Goal: Transaction & Acquisition: Purchase product/service

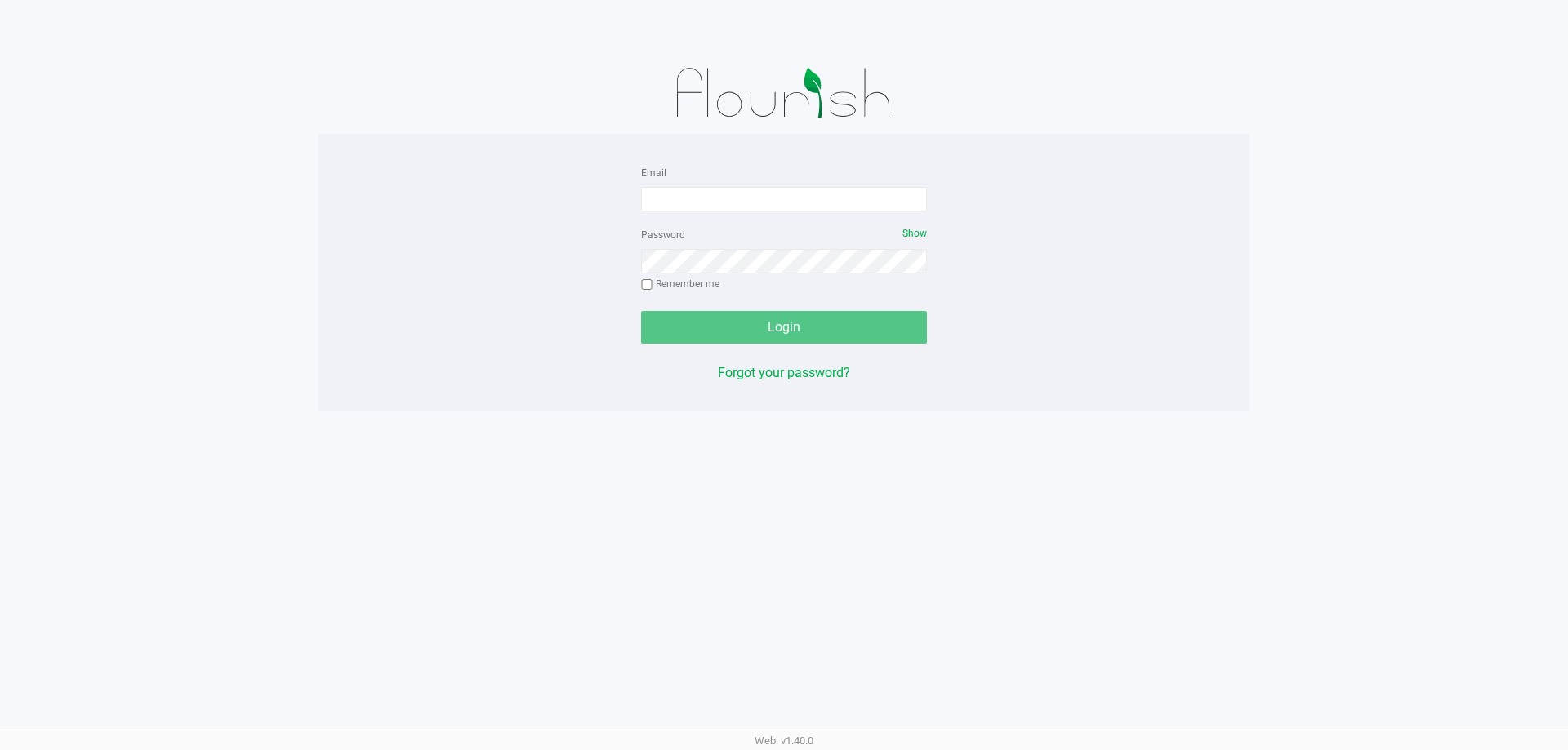
click at [547, 186] on div "Email Password Show Remember me Login Forgot your password?" at bounding box center [784, 272] width 931 height 221
click at [770, 228] on div "Password Show Remember me" at bounding box center [784, 261] width 286 height 73
click at [714, 226] on div "Password Show Remember me" at bounding box center [784, 261] width 286 height 73
click at [725, 199] on input "Email" at bounding box center [784, 198] width 286 height 24
click at [774, 209] on input "[EMAIL_ADDRESS][DOMAIN_NAME]" at bounding box center [784, 198] width 286 height 24
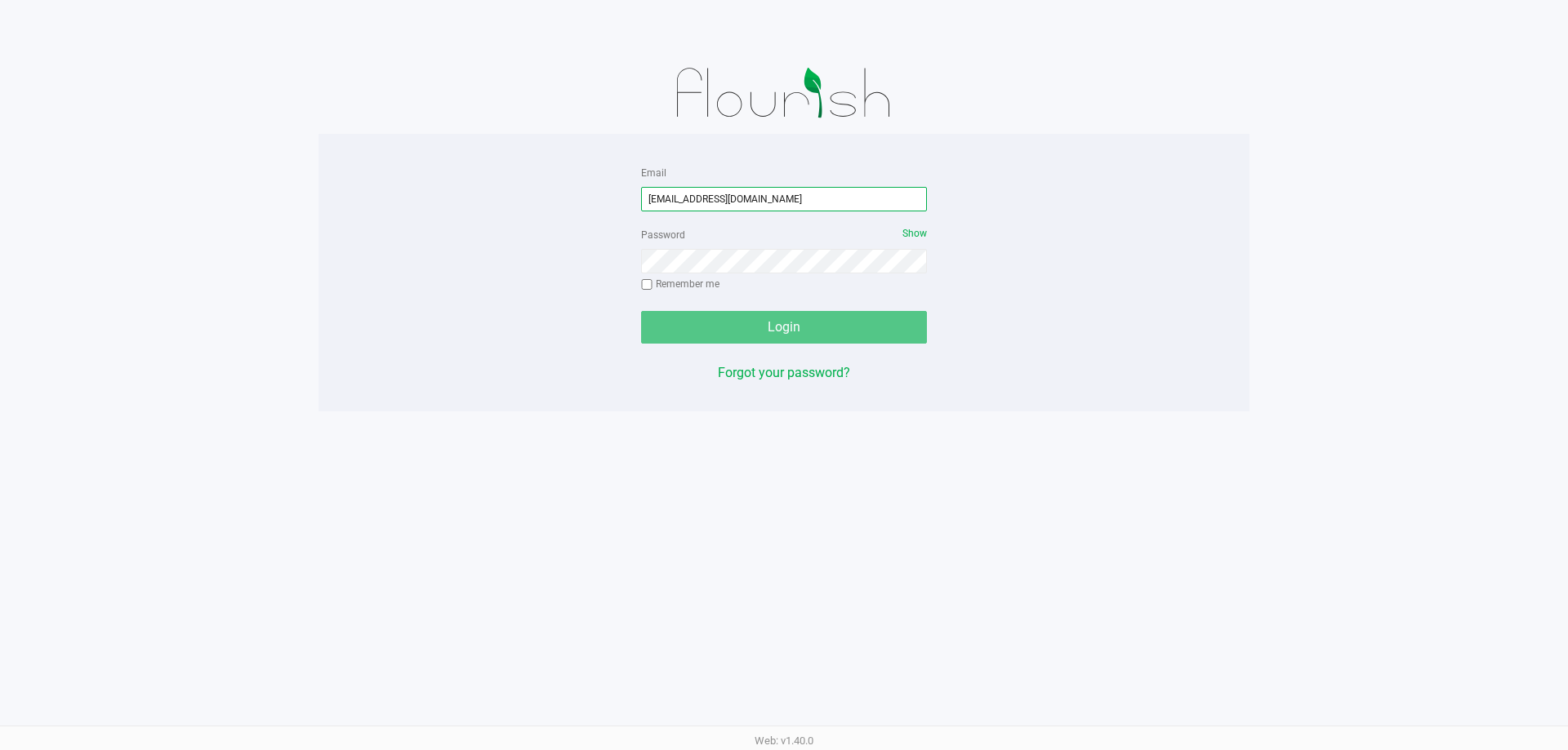
type input "[EMAIL_ADDRESS][DOMAIN_NAME]"
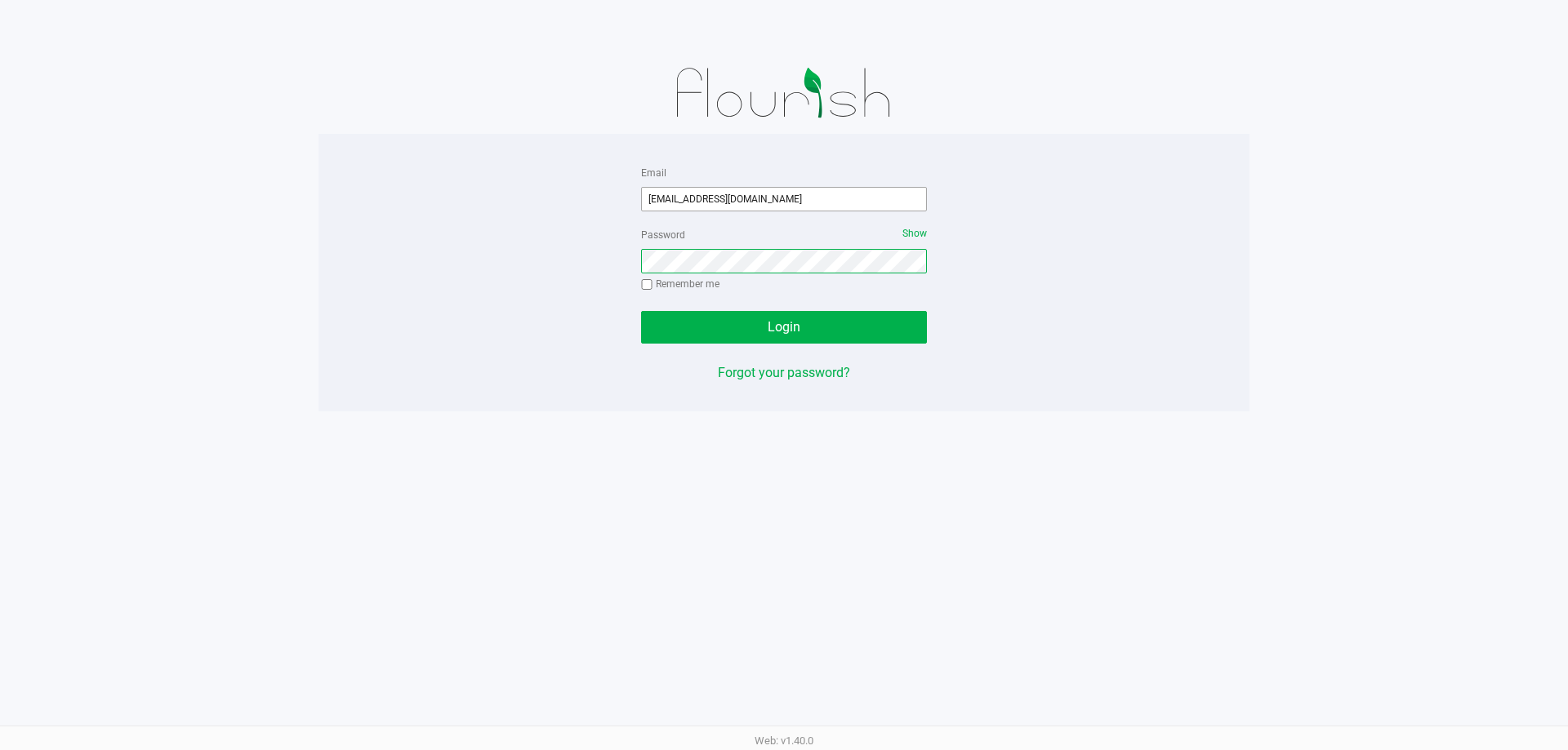
click at [641, 311] on button "Login" at bounding box center [784, 327] width 286 height 32
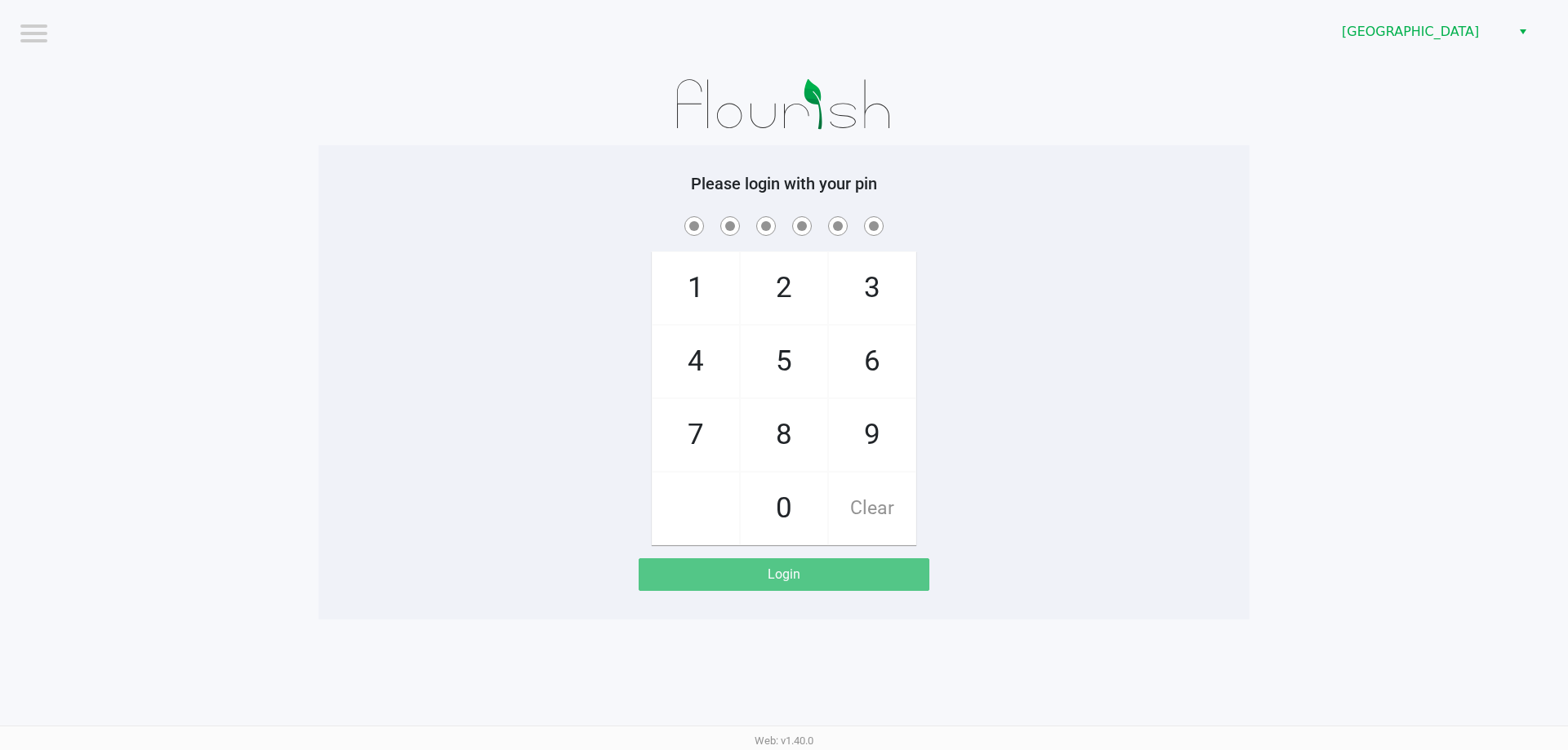
click at [1057, 604] on div "Please login with your pin 1 4 7 2 5 8 0 3 6 9 Clear Login" at bounding box center [784, 382] width 931 height 474
checkbox input "true"
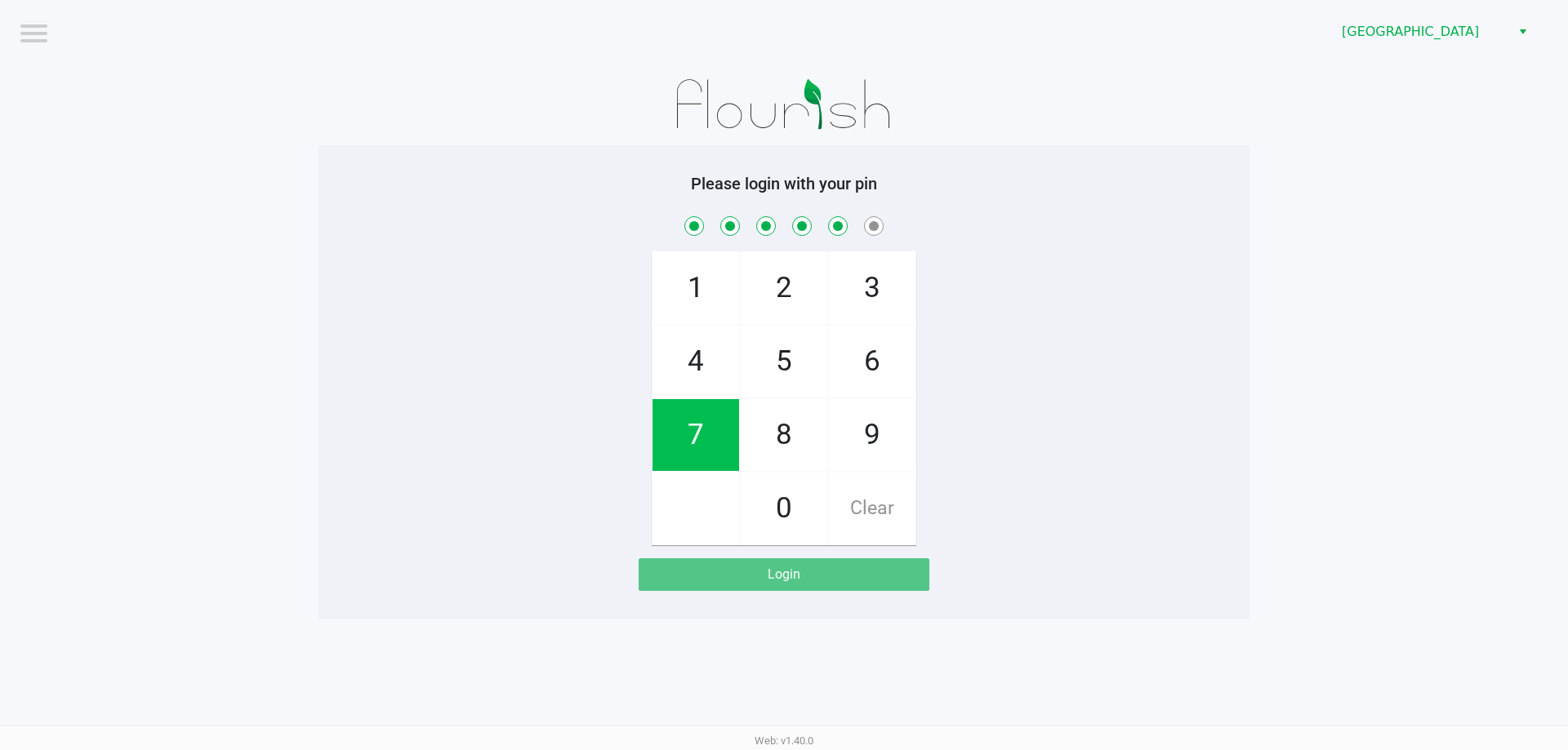
checkbox input "true"
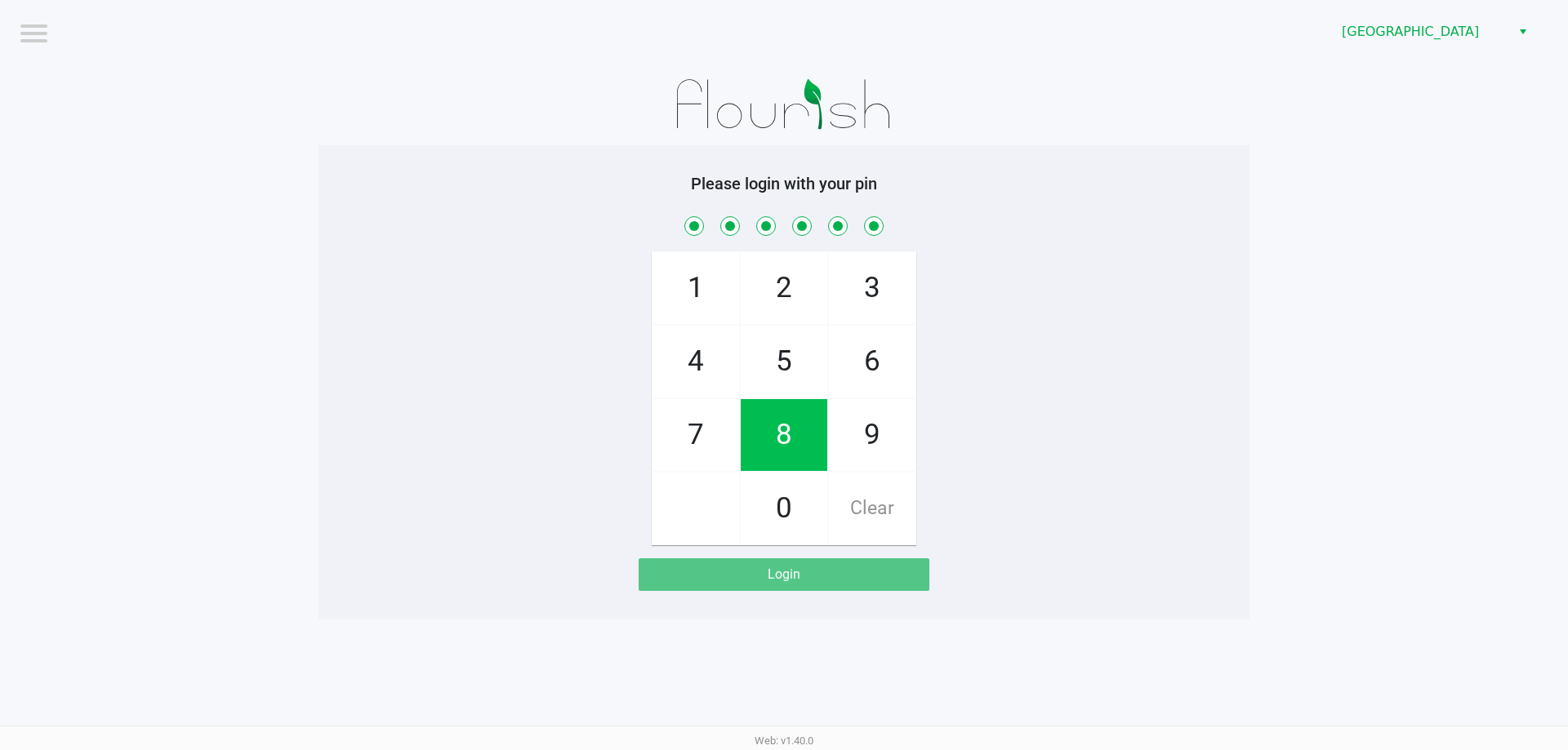
checkbox input "true"
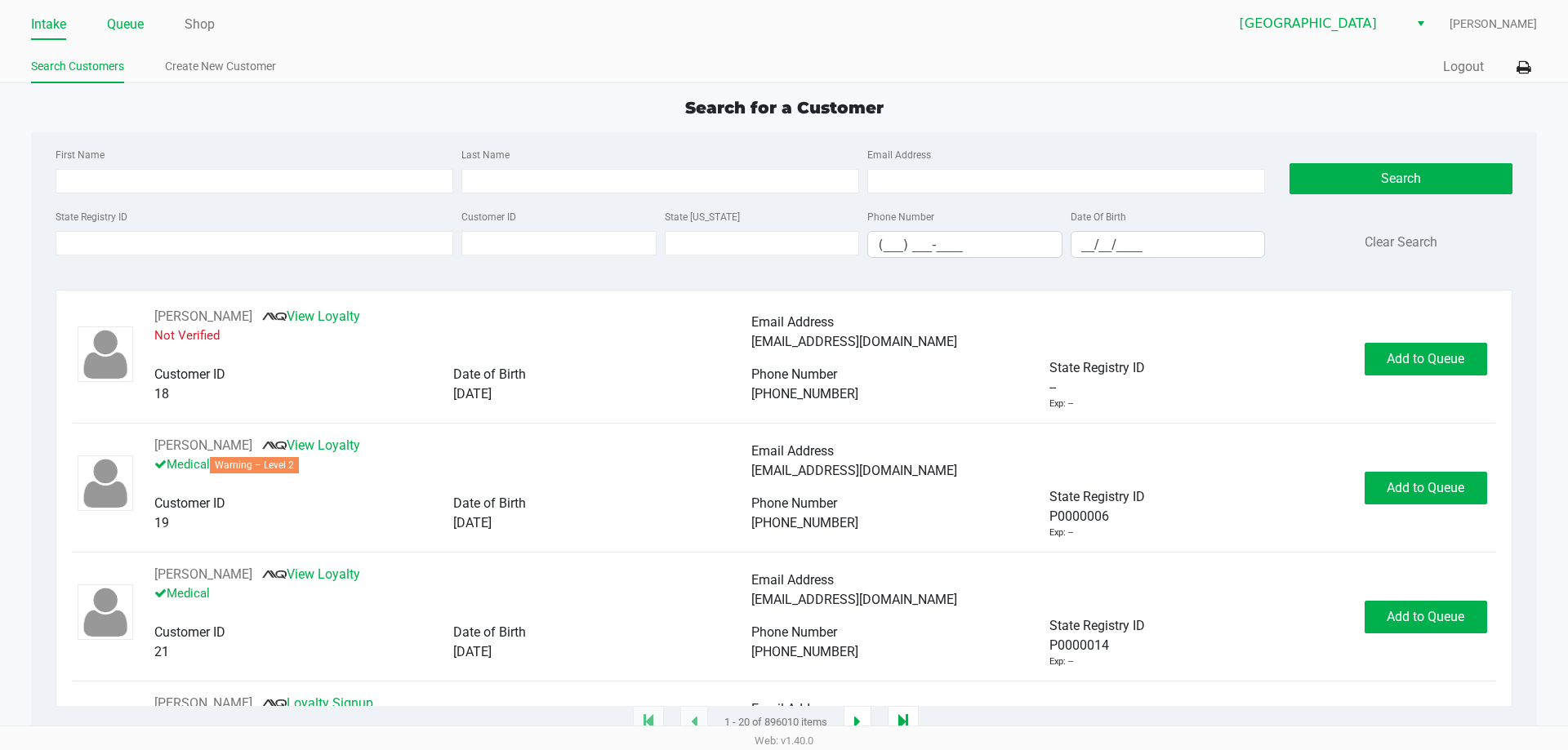
click at [117, 14] on link "Queue" at bounding box center [125, 24] width 37 height 22
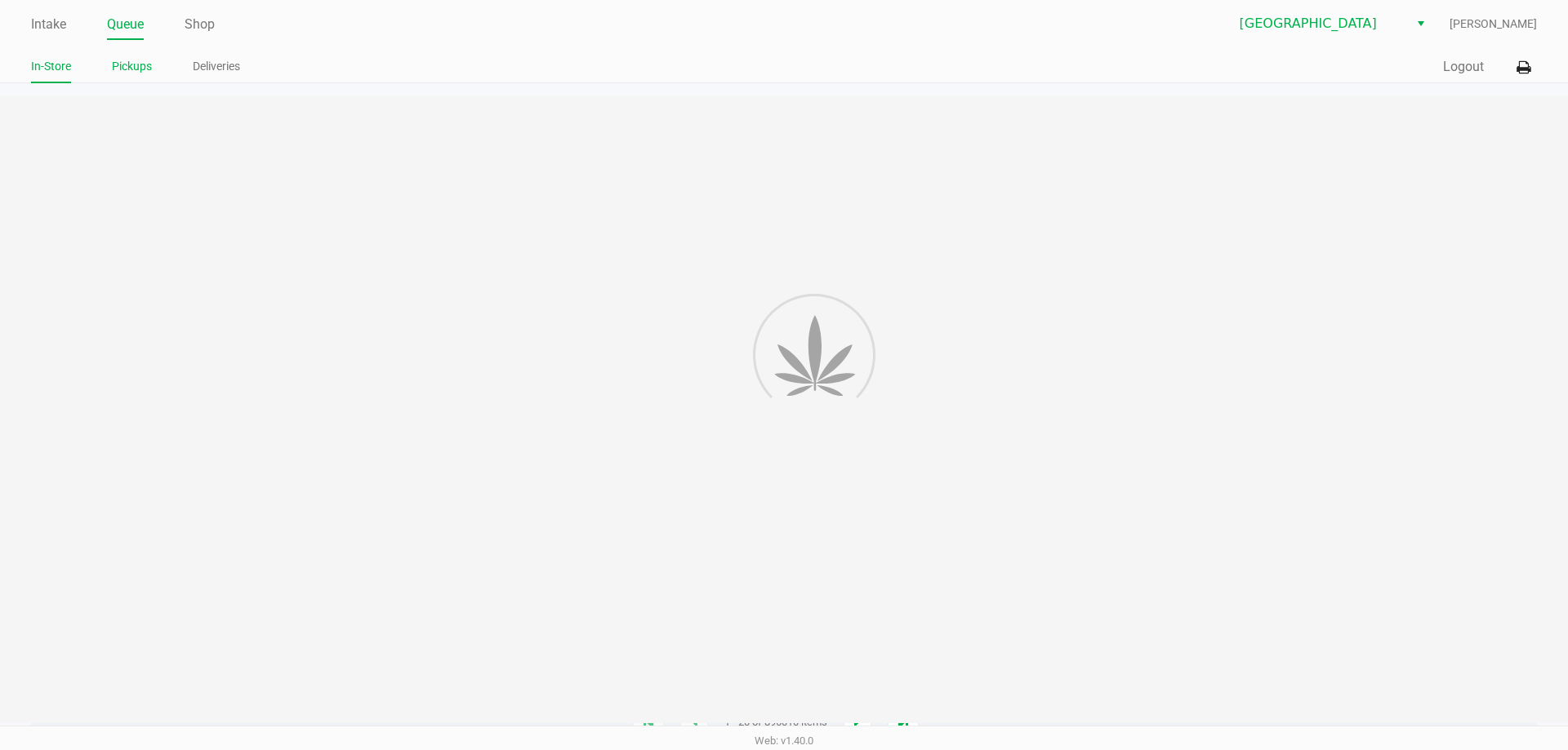
click at [121, 70] on link "Pickups" at bounding box center [132, 67] width 40 height 20
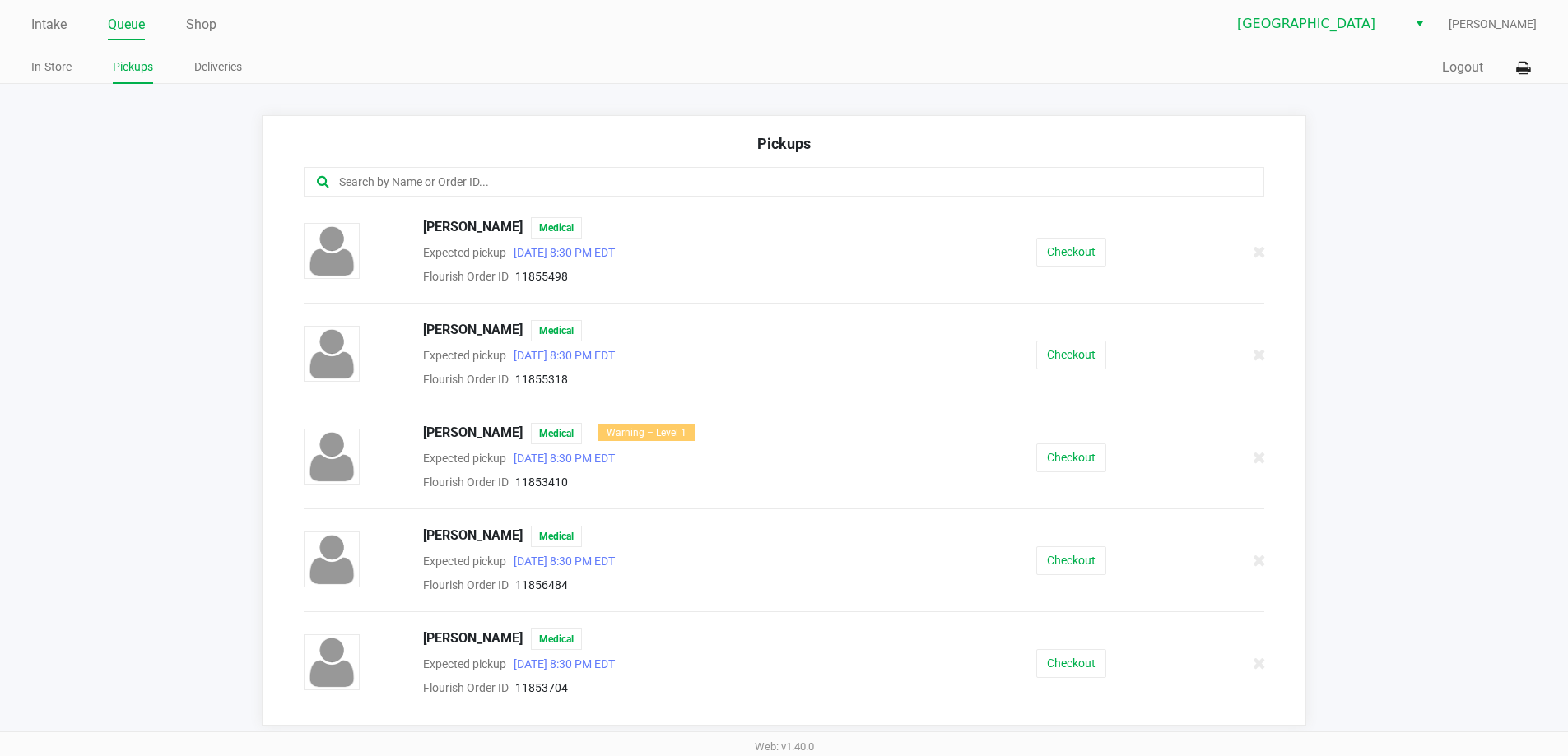
click at [421, 186] on input "text" at bounding box center [758, 182] width 841 height 19
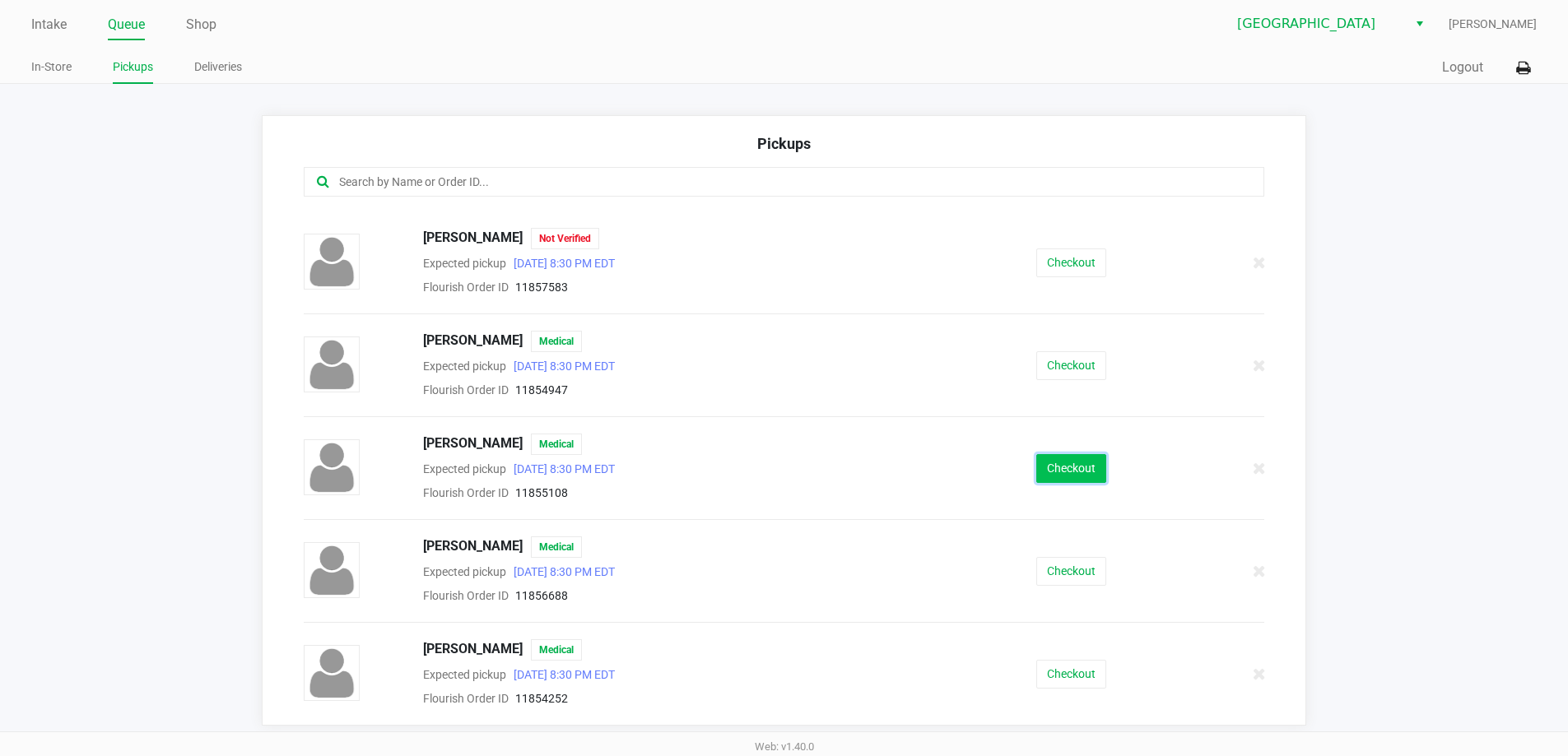
click at [1074, 463] on button "Checkout" at bounding box center [1071, 469] width 70 height 29
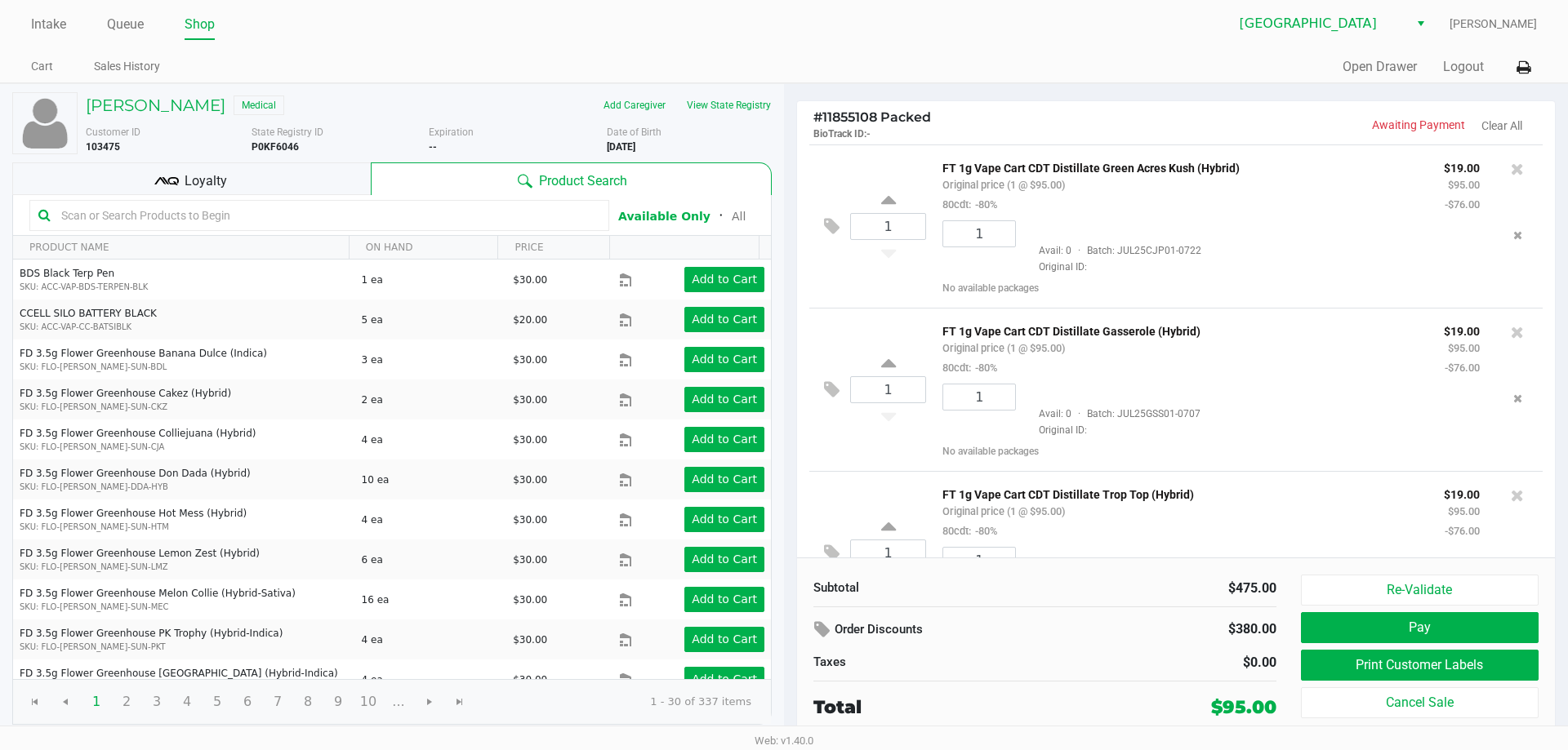
click at [221, 192] on div "Loyalty" at bounding box center [192, 178] width 358 height 32
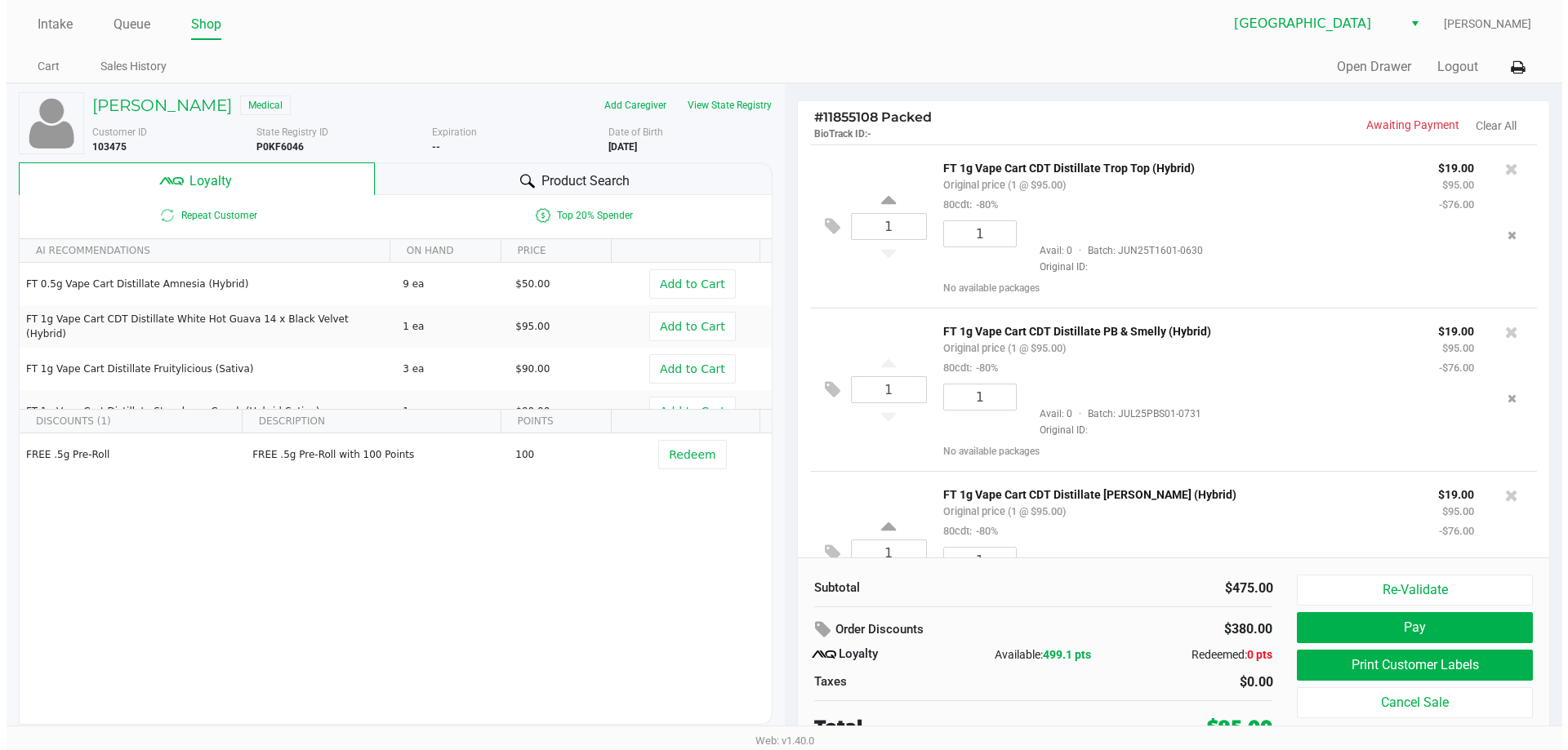
scroll to position [317, 0]
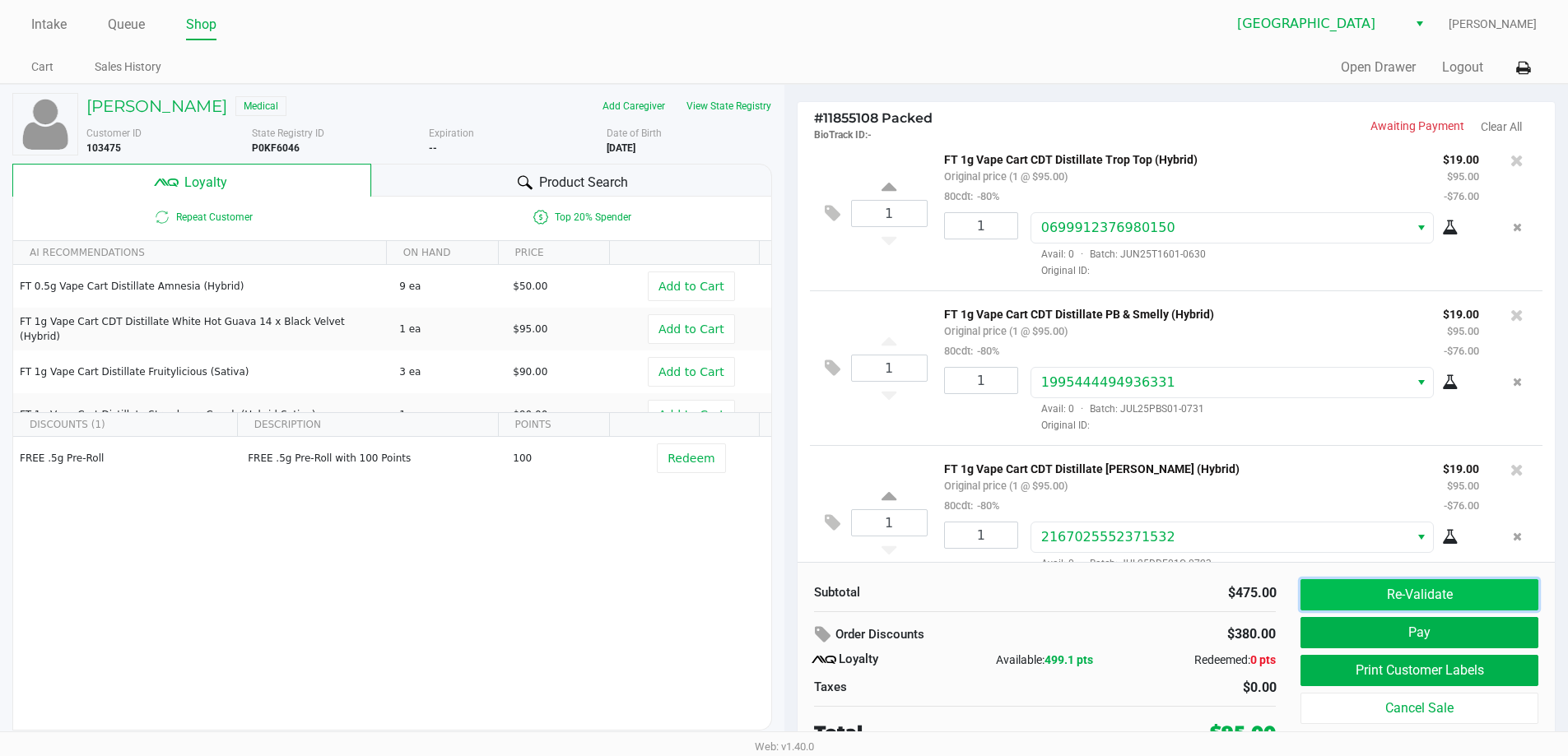
click at [1368, 594] on button "Re-Validate" at bounding box center [1419, 595] width 237 height 31
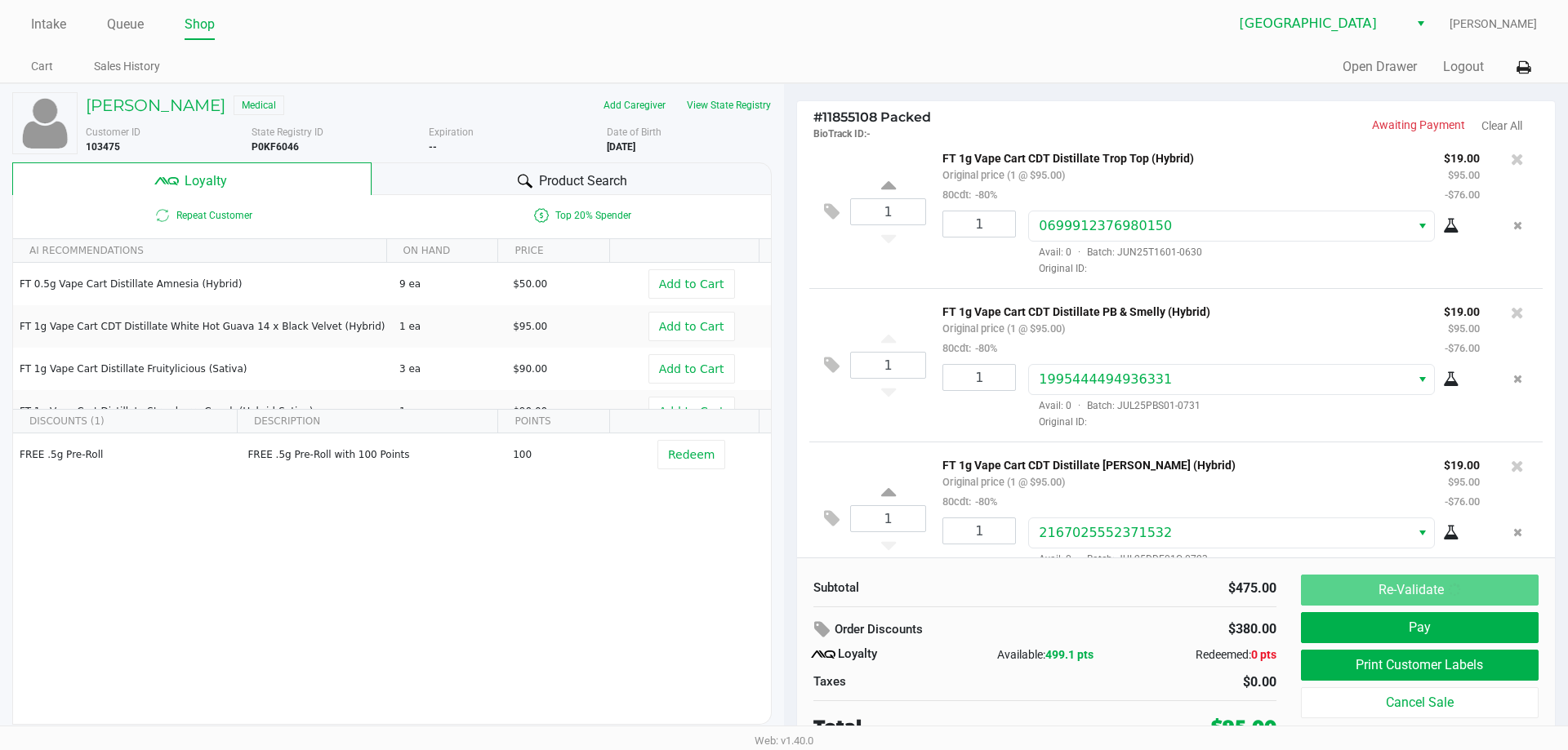
scroll to position [358, 0]
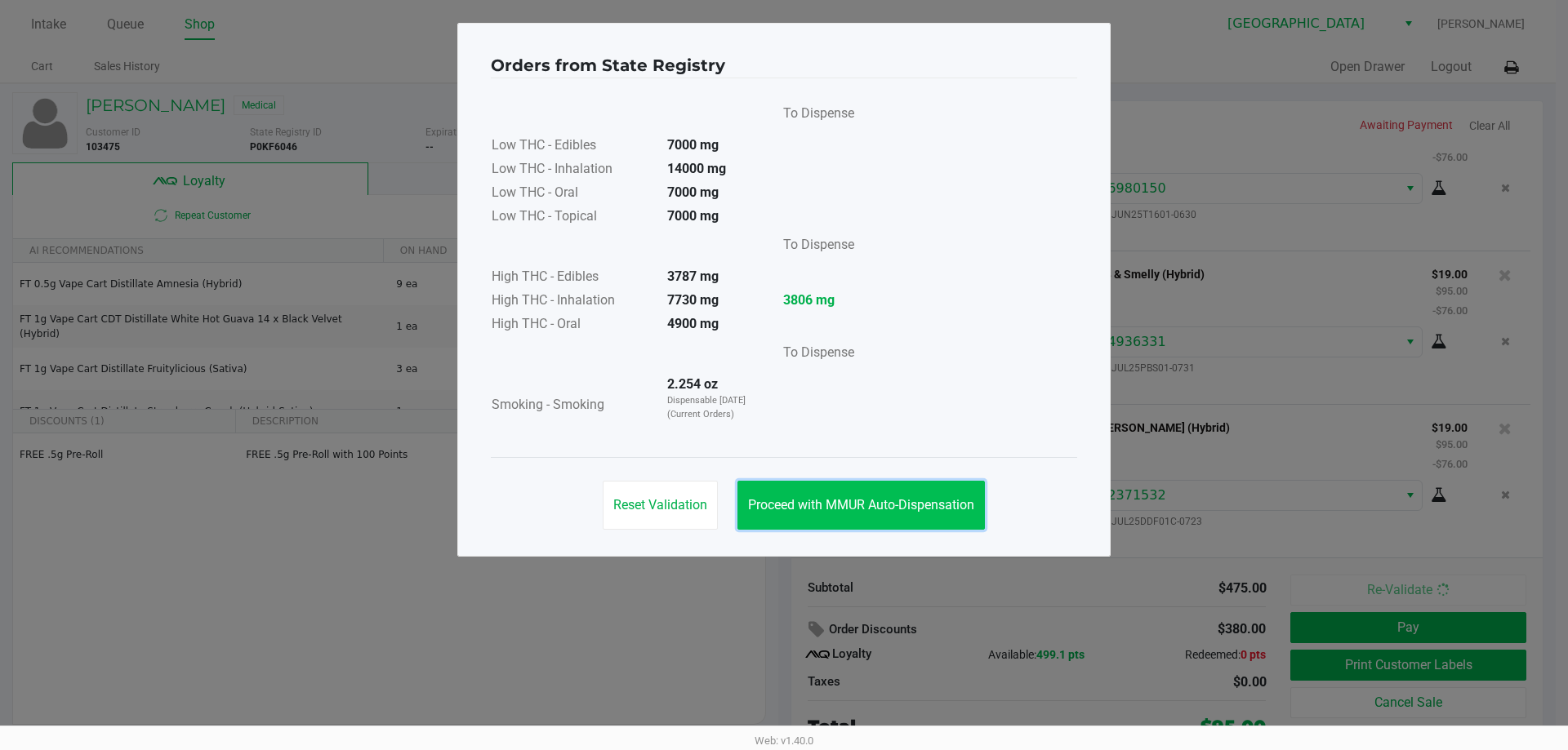
click at [804, 513] on button "Proceed with MMUR Auto-Dispensation" at bounding box center [861, 505] width 248 height 49
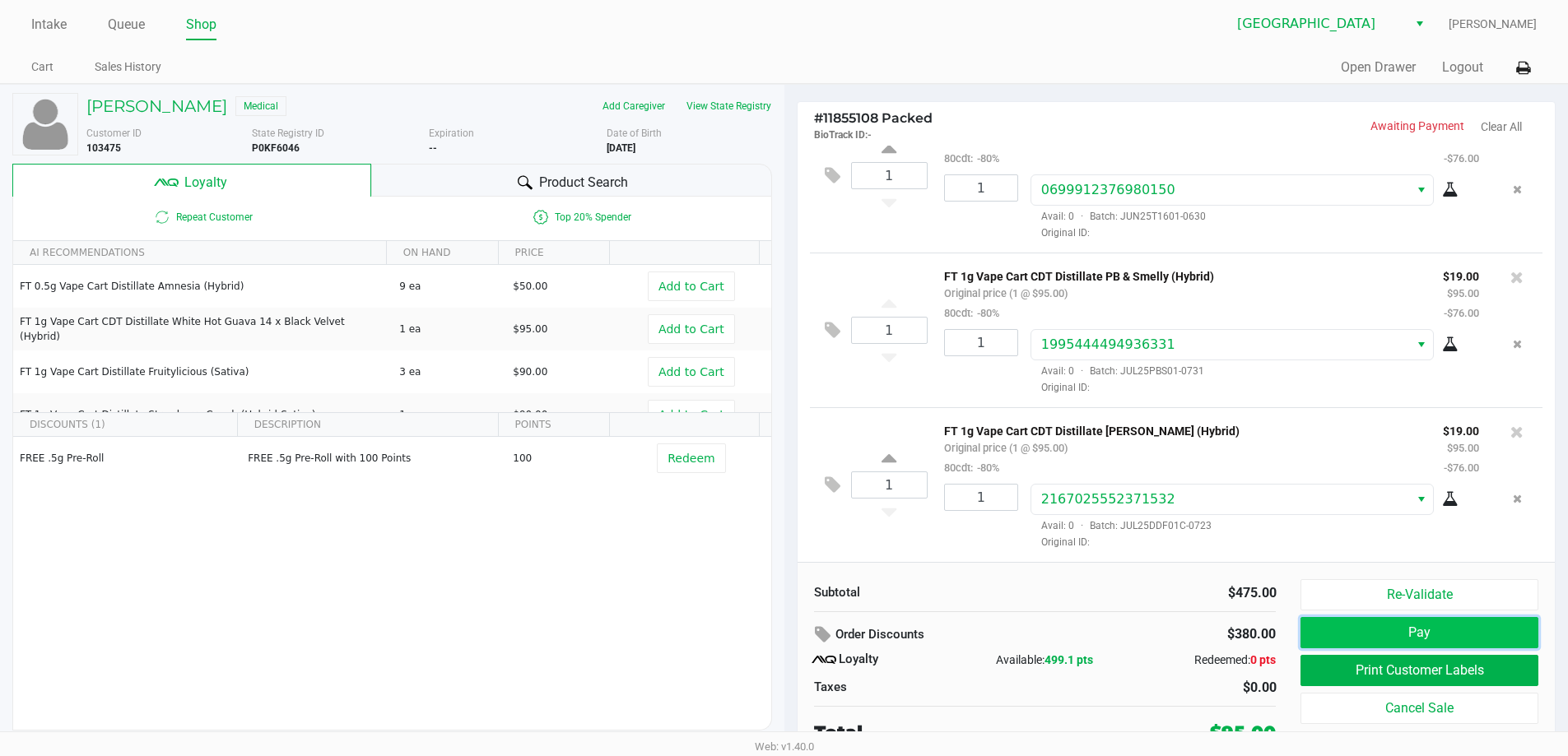
click at [1415, 622] on button "Pay" at bounding box center [1419, 633] width 237 height 31
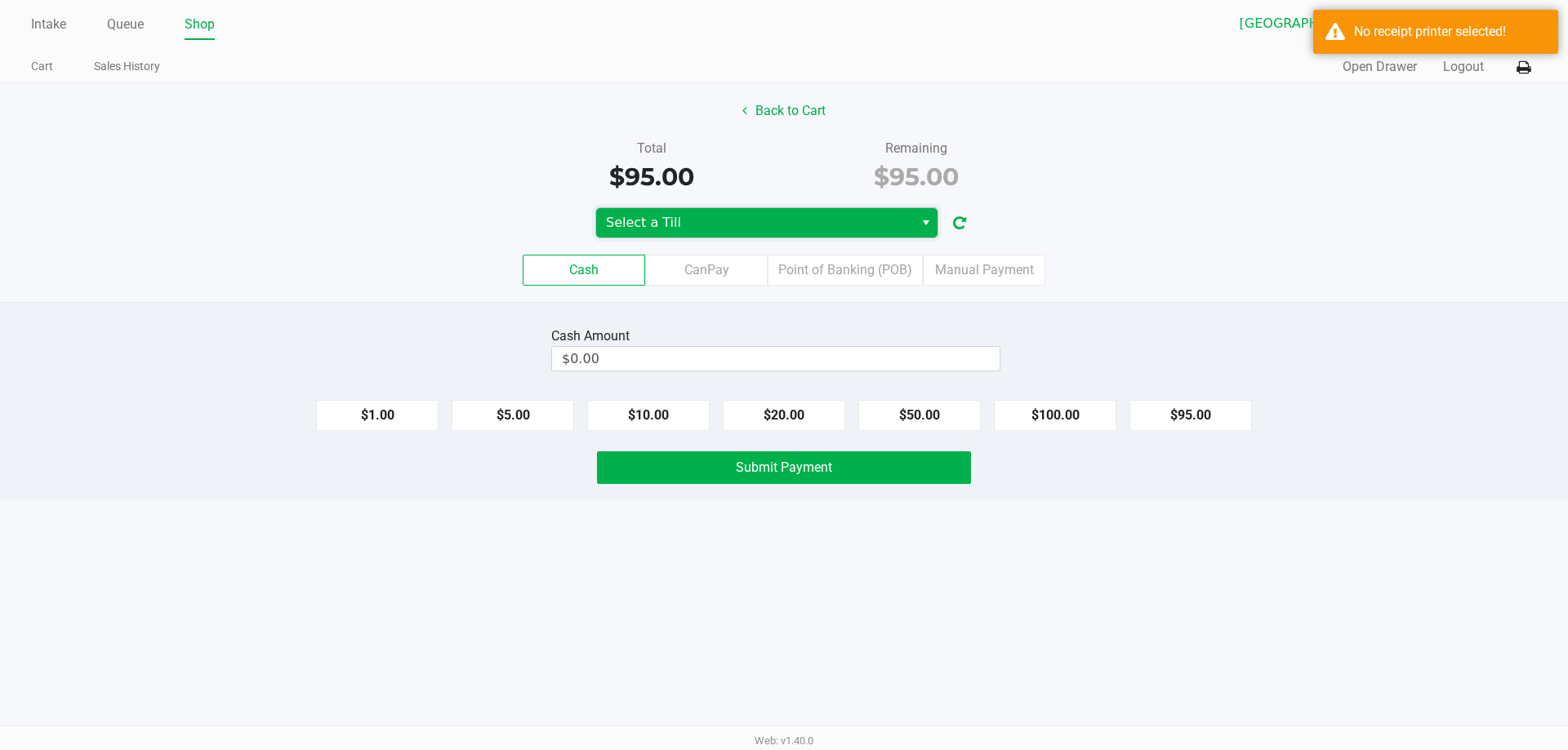
click at [758, 223] on span "Select a Till" at bounding box center [755, 223] width 298 height 20
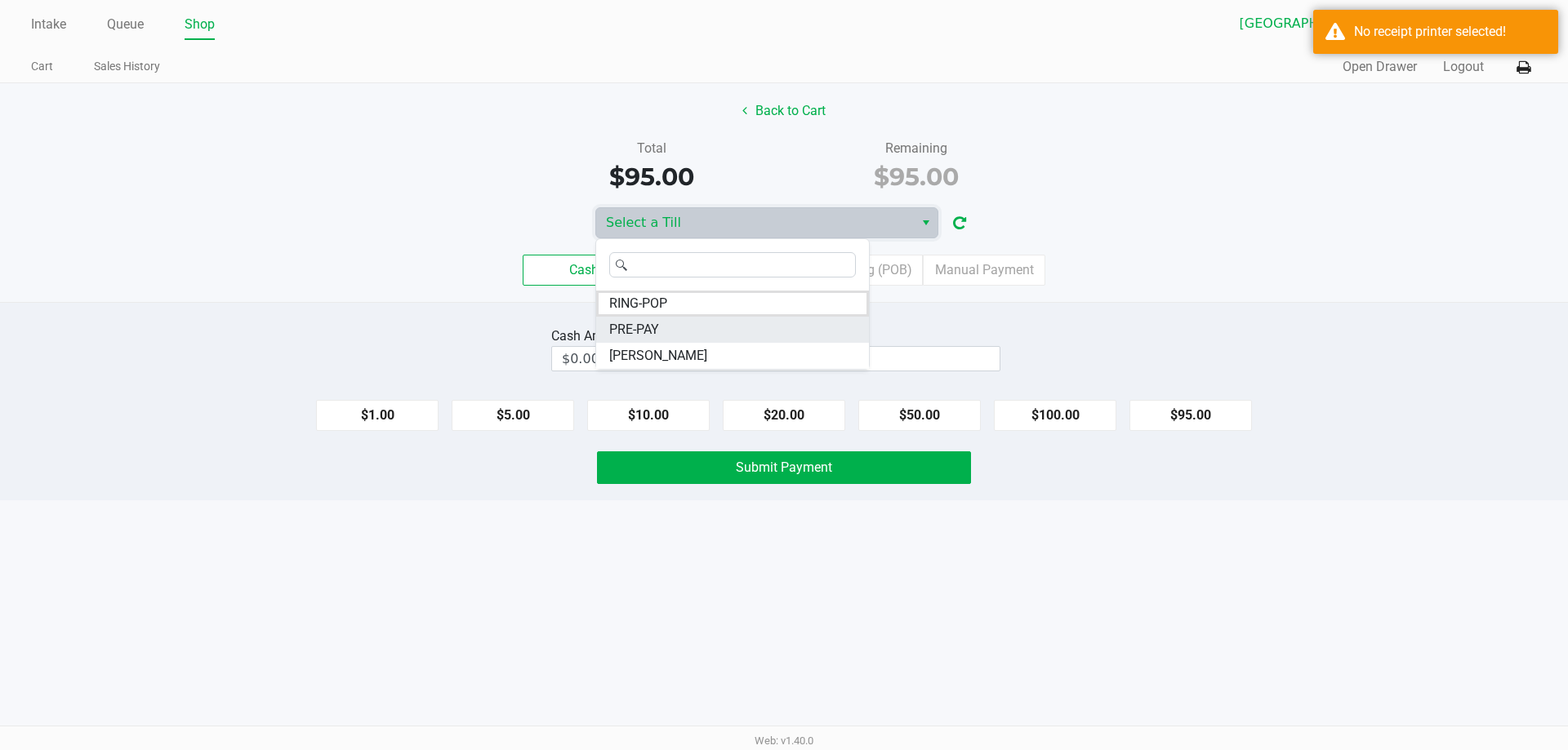
click at [645, 320] on span "PRE-PAY" at bounding box center [634, 330] width 50 height 20
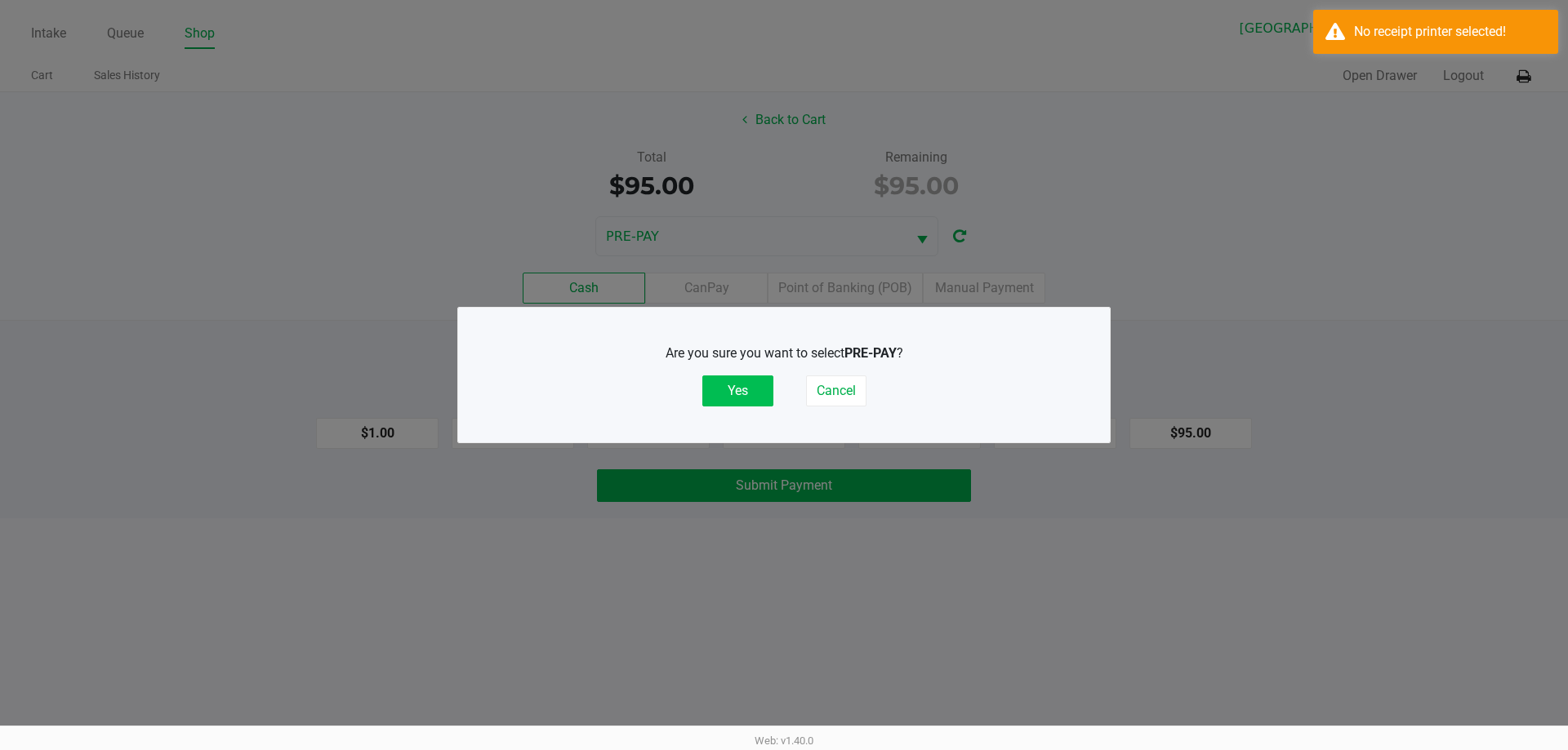
click at [759, 386] on button "Yes" at bounding box center [738, 391] width 71 height 31
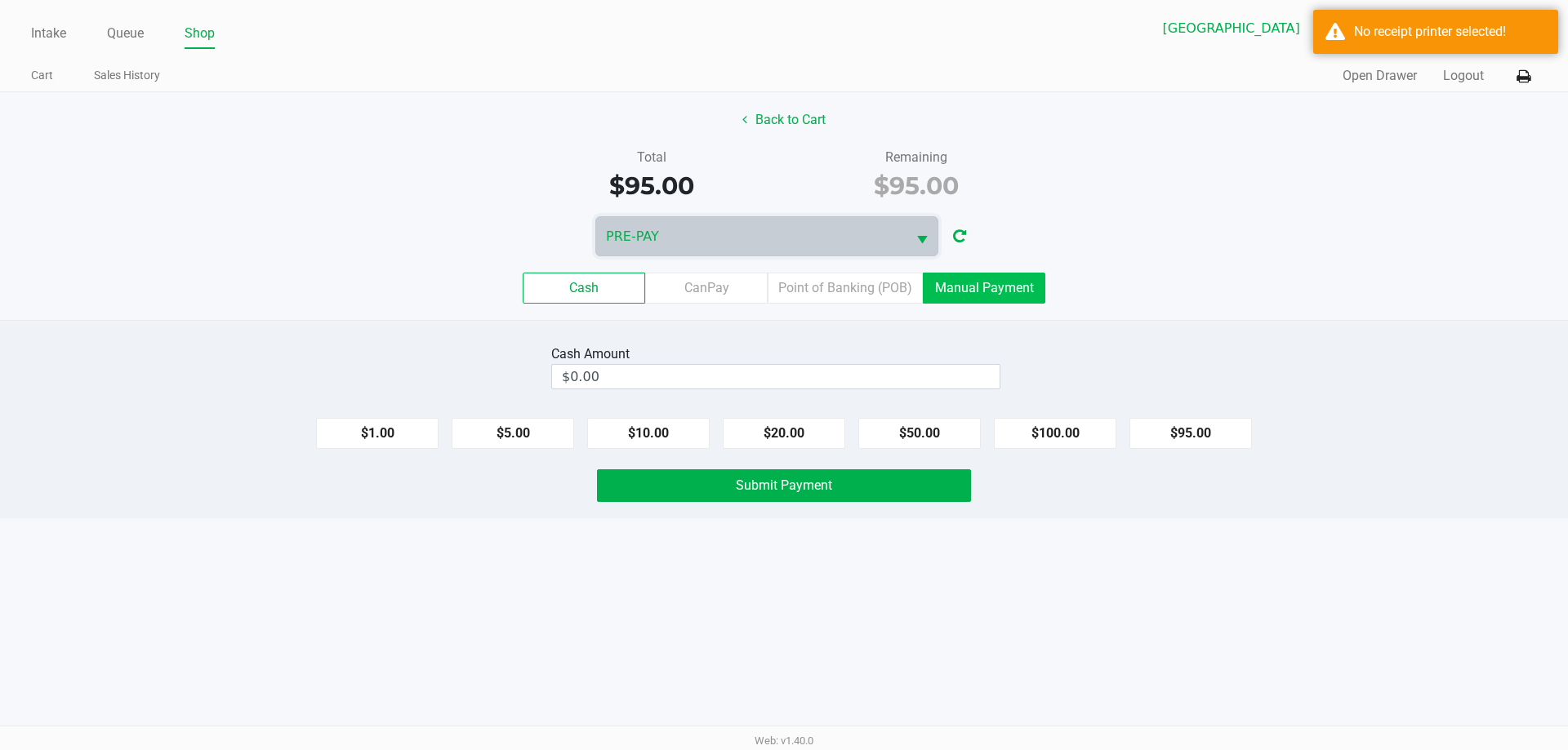
click at [1018, 287] on label "Manual Payment" at bounding box center [984, 288] width 123 height 31
click at [0, 0] on 8 "Manual Payment" at bounding box center [0, 0] width 0 height 0
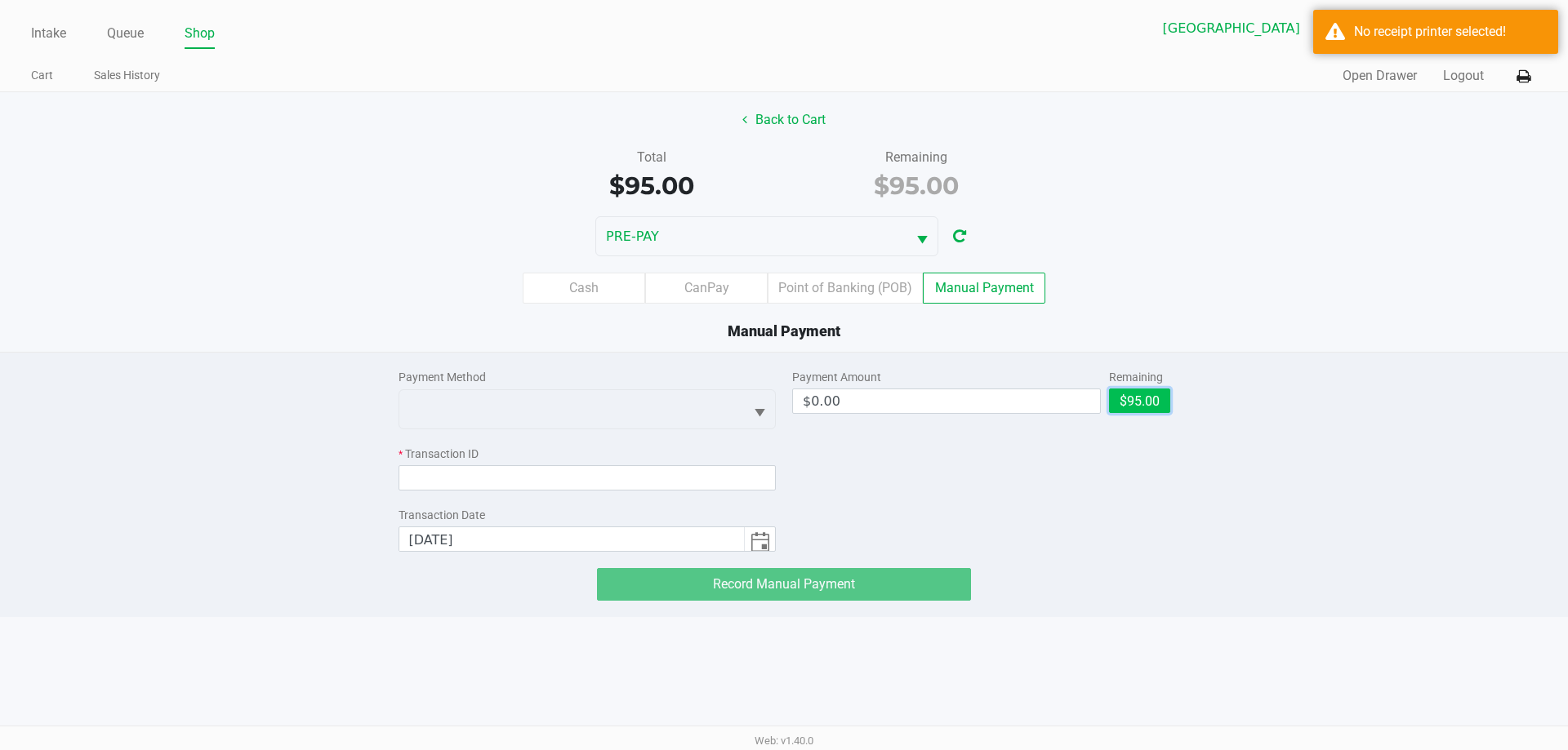
click at [1145, 401] on button "$95.00" at bounding box center [1139, 400] width 61 height 24
type input "$95.00"
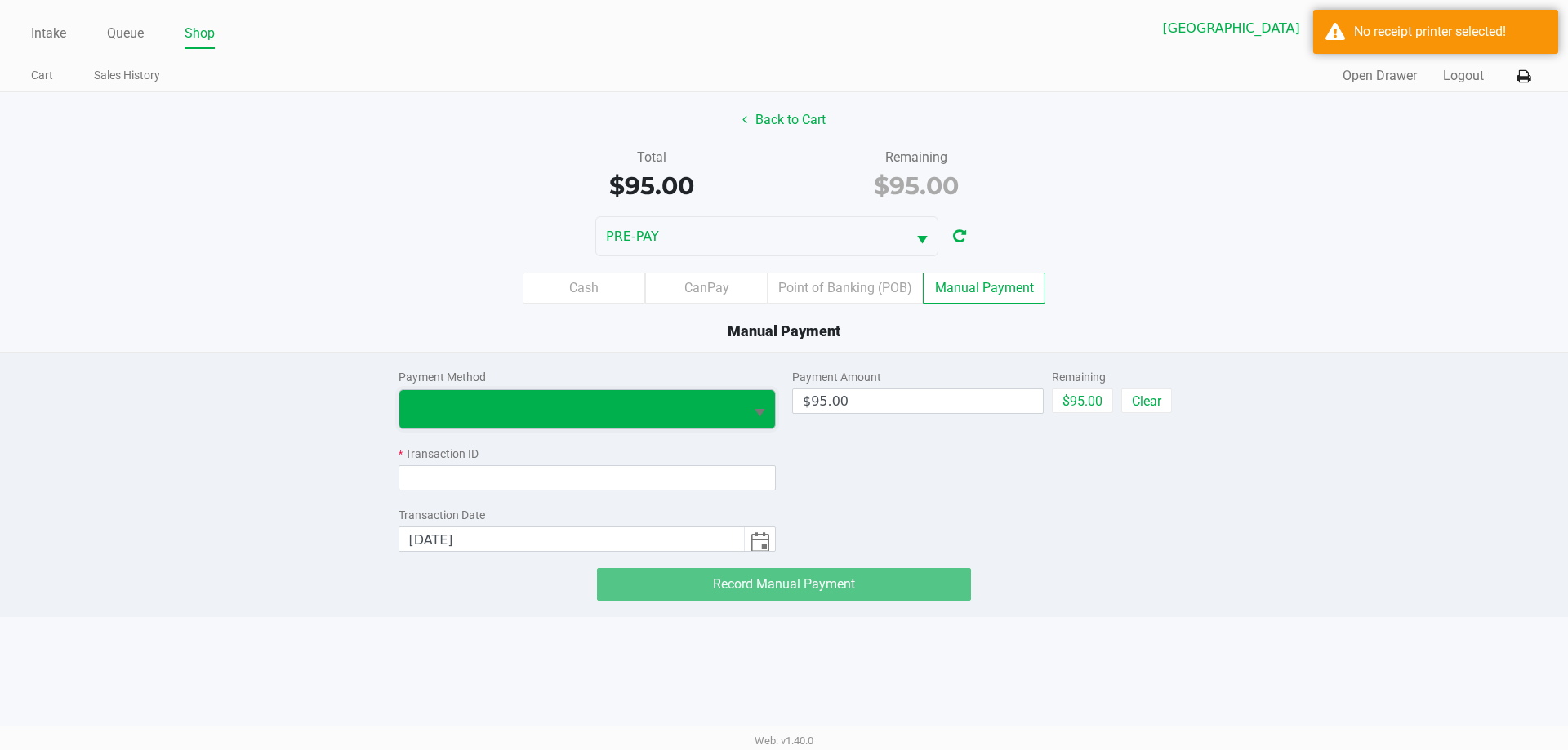
click at [559, 390] on span at bounding box center [572, 409] width 345 height 38
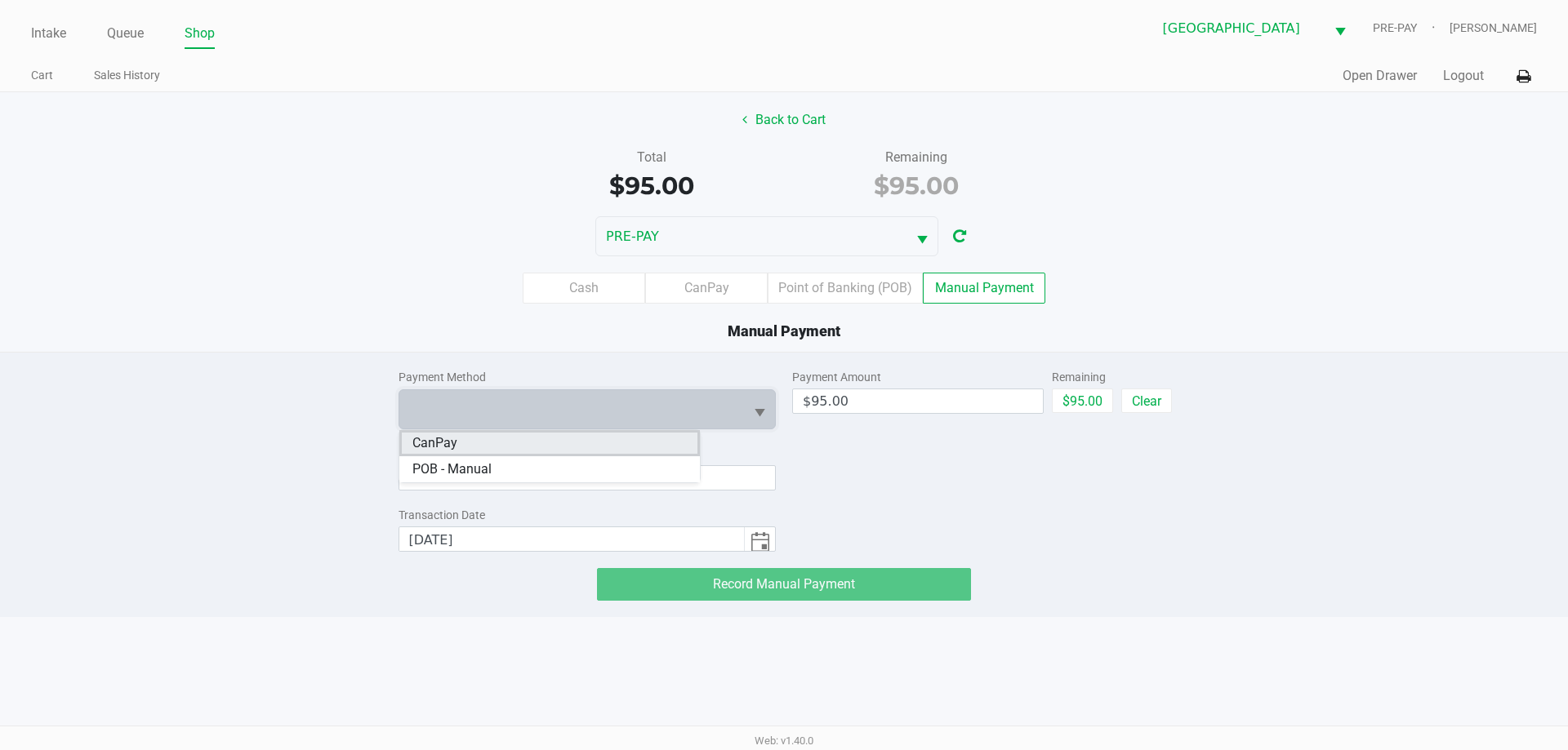
click at [486, 445] on li "CanPay" at bounding box center [549, 442] width 301 height 26
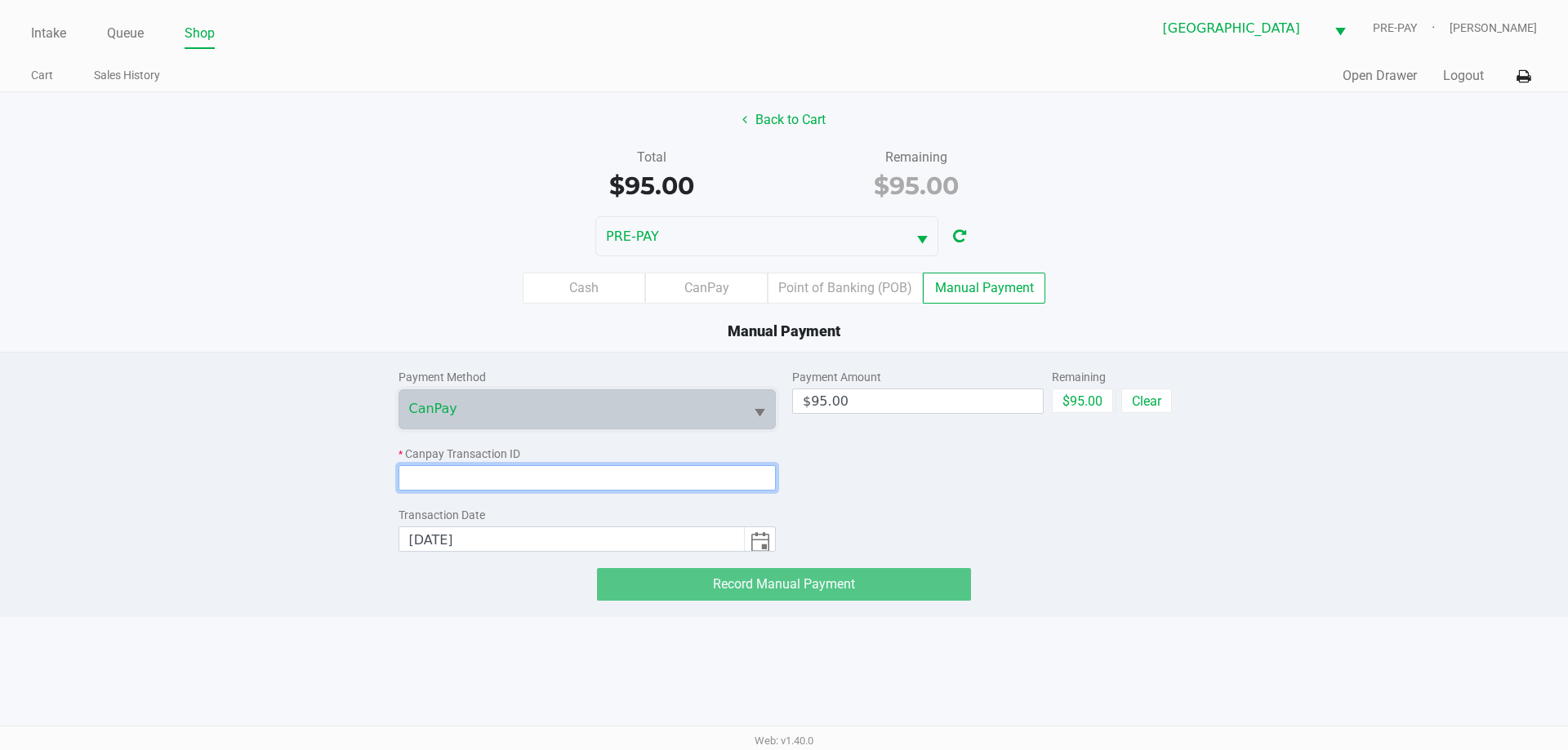
click at [463, 477] on input at bounding box center [588, 478] width 378 height 25
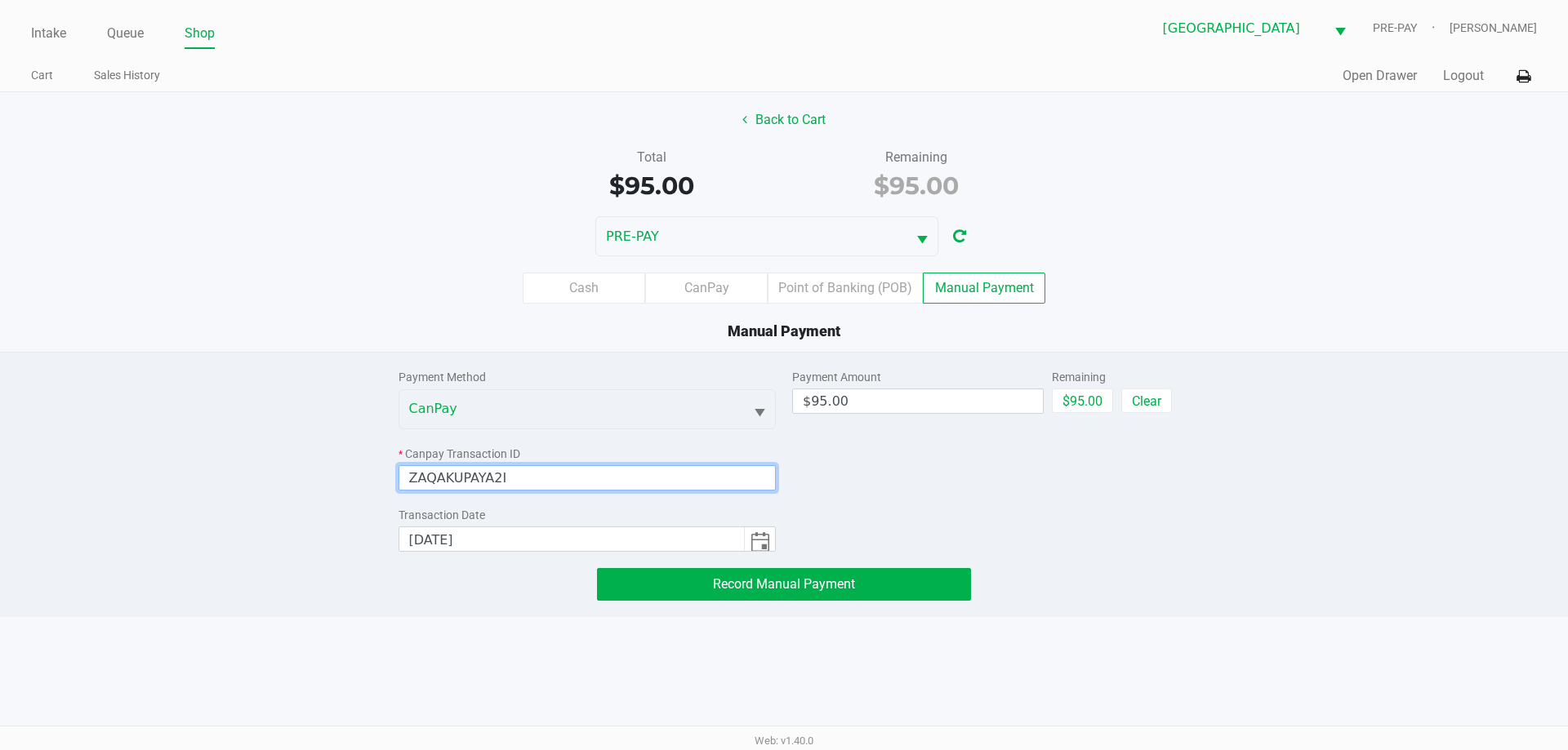
type input "ZAQAKUPAYA2I"
click at [1133, 591] on div "Record Manual Payment" at bounding box center [784, 584] width 796 height 32
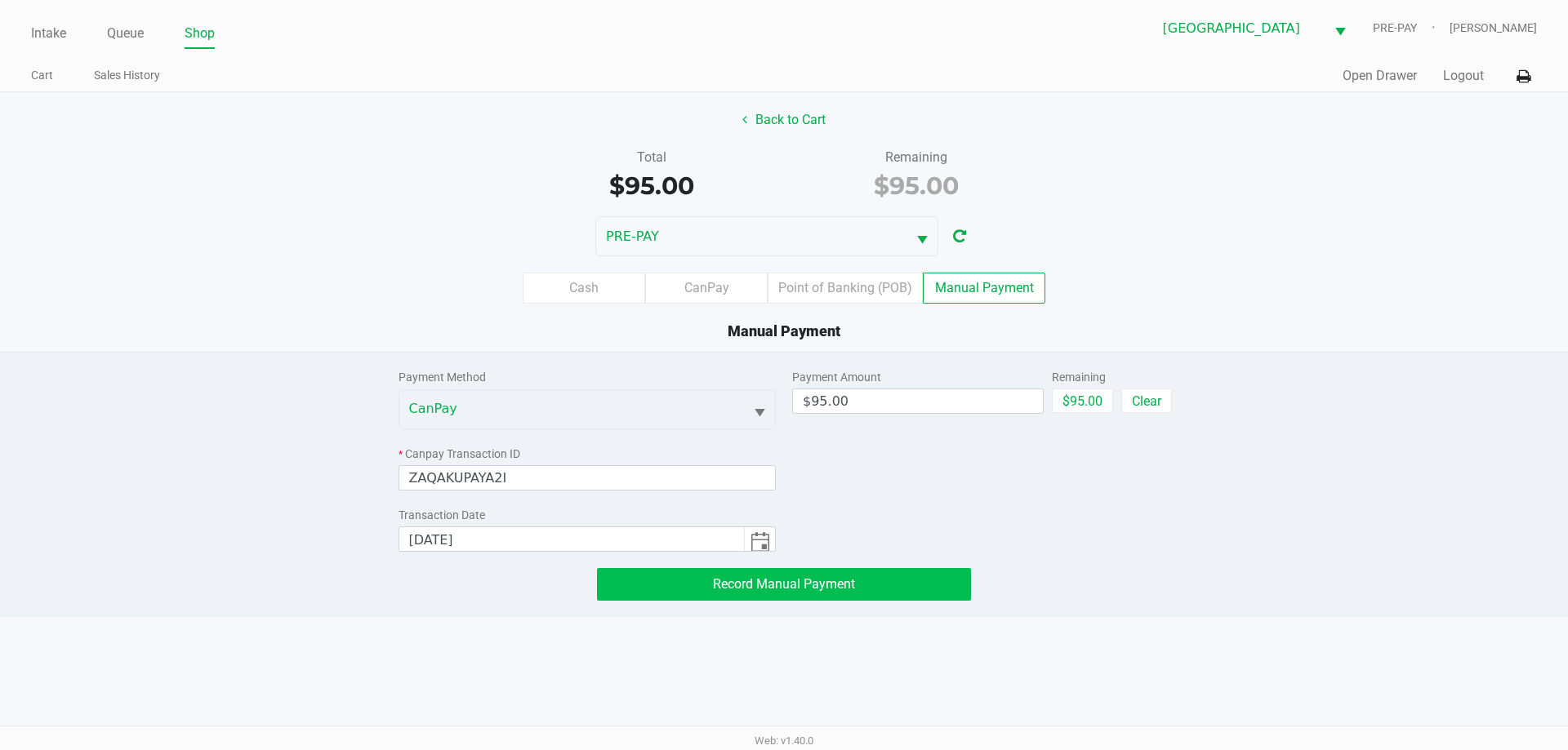
click at [848, 573] on button "Record Manual Payment" at bounding box center [784, 584] width 374 height 32
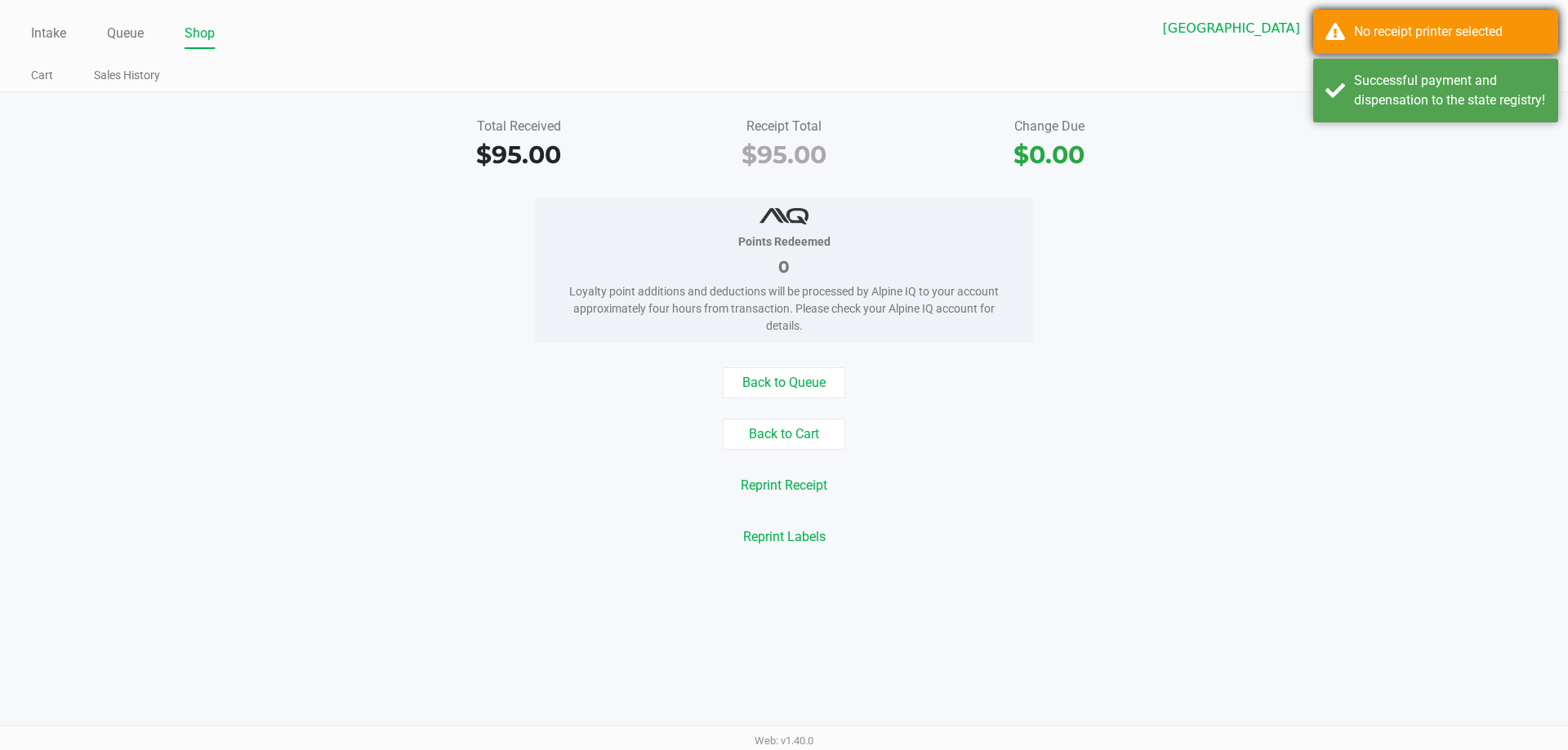
click at [1411, 48] on div "No receipt printer selected" at bounding box center [1435, 32] width 245 height 44
click at [1297, 338] on div "Points Redeemed 0 Loyalty point additions and deductions will be processed by A…" at bounding box center [784, 270] width 1592 height 145
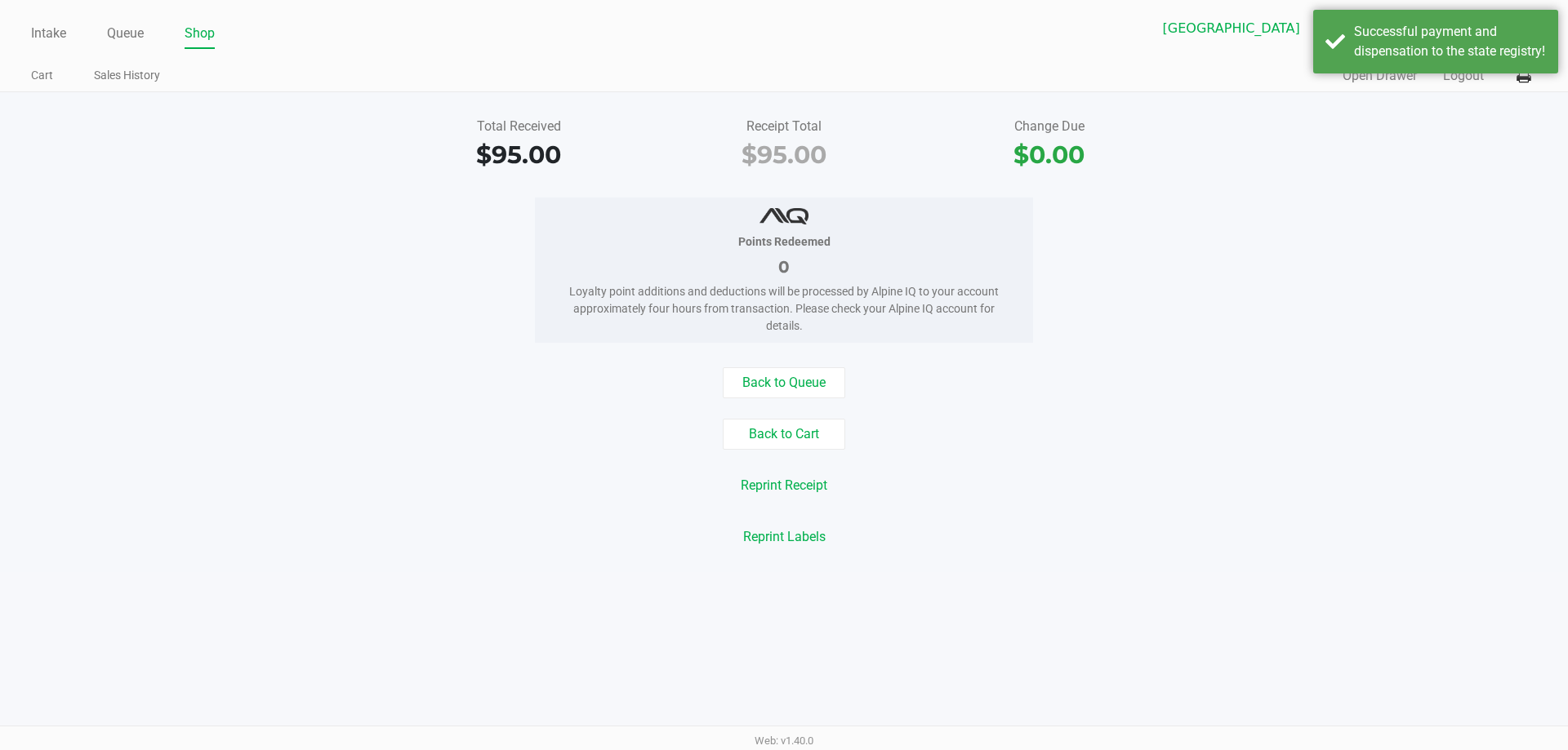
click at [1388, 73] on div "Successful payment and dispensation to the state registry!" at bounding box center [1435, 42] width 245 height 63
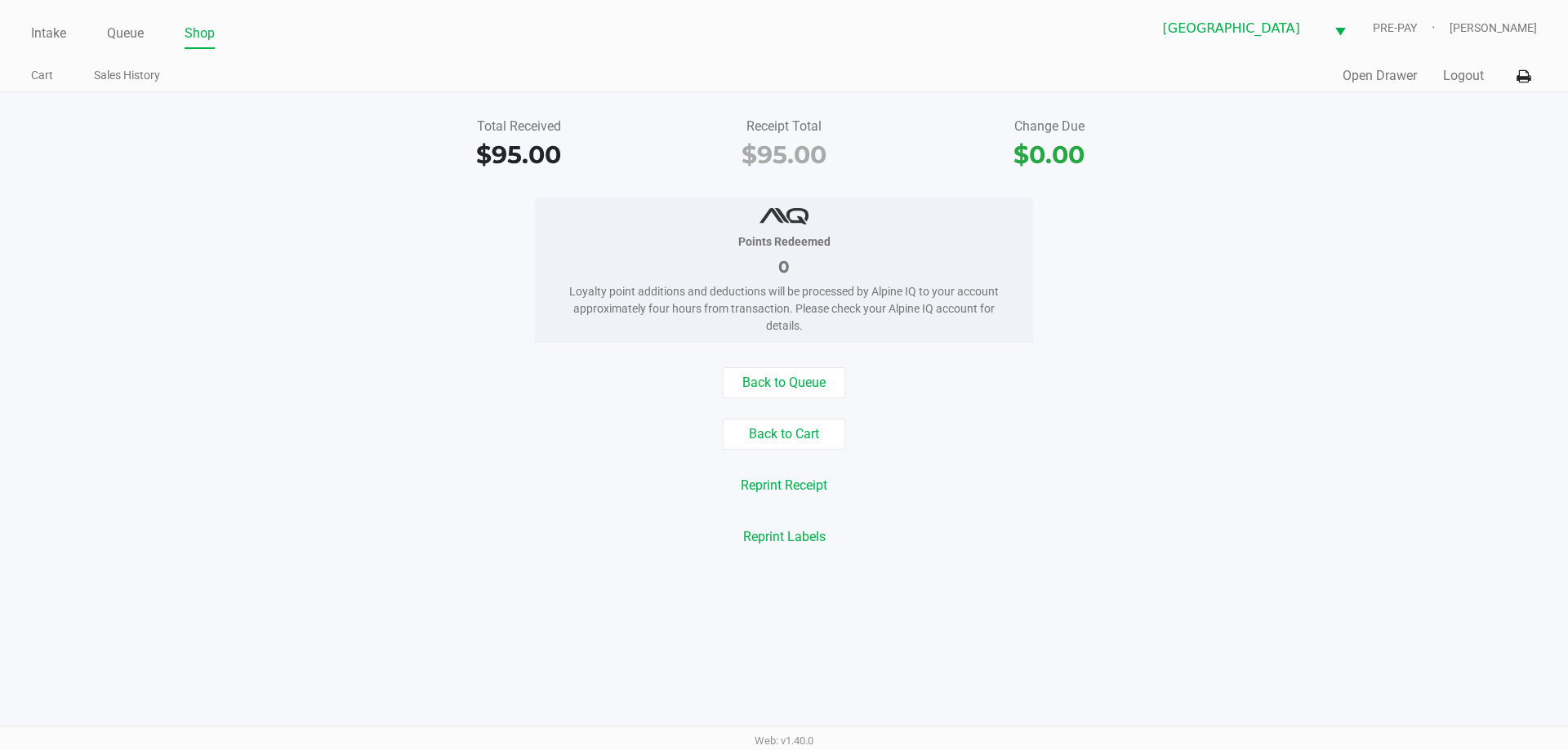
click at [1347, 306] on div "Points Redeemed 0 Loyalty point additions and deductions will be processed by A…" at bounding box center [784, 270] width 1592 height 145
click at [1510, 104] on div "Total Received $95.00 Receipt Total $95.00 Change Due $0.00 Points Redeemed 0 L…" at bounding box center [784, 332] width 1568 height 480
click at [1511, 78] on button at bounding box center [1523, 76] width 27 height 30
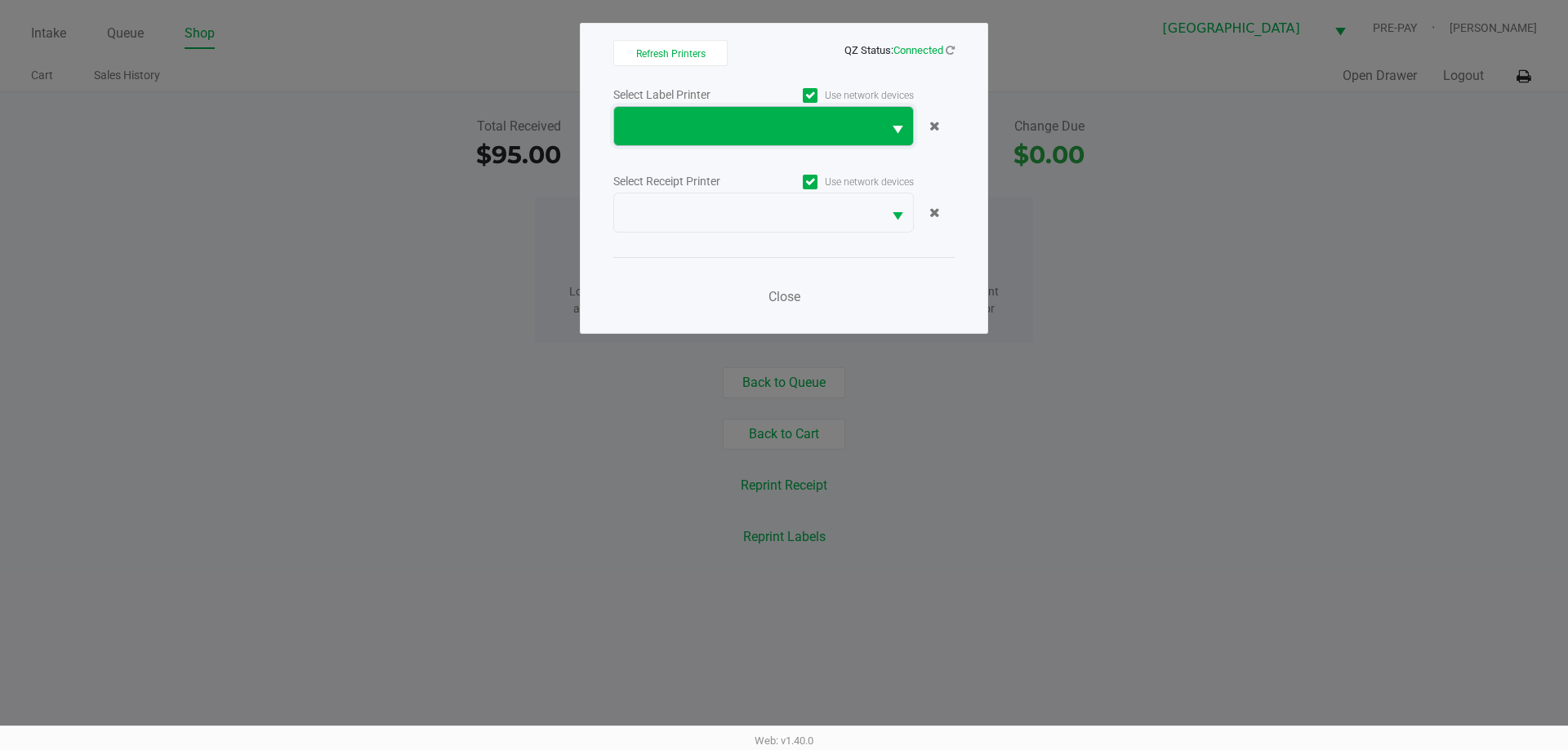
click at [719, 108] on span at bounding box center [748, 126] width 268 height 38
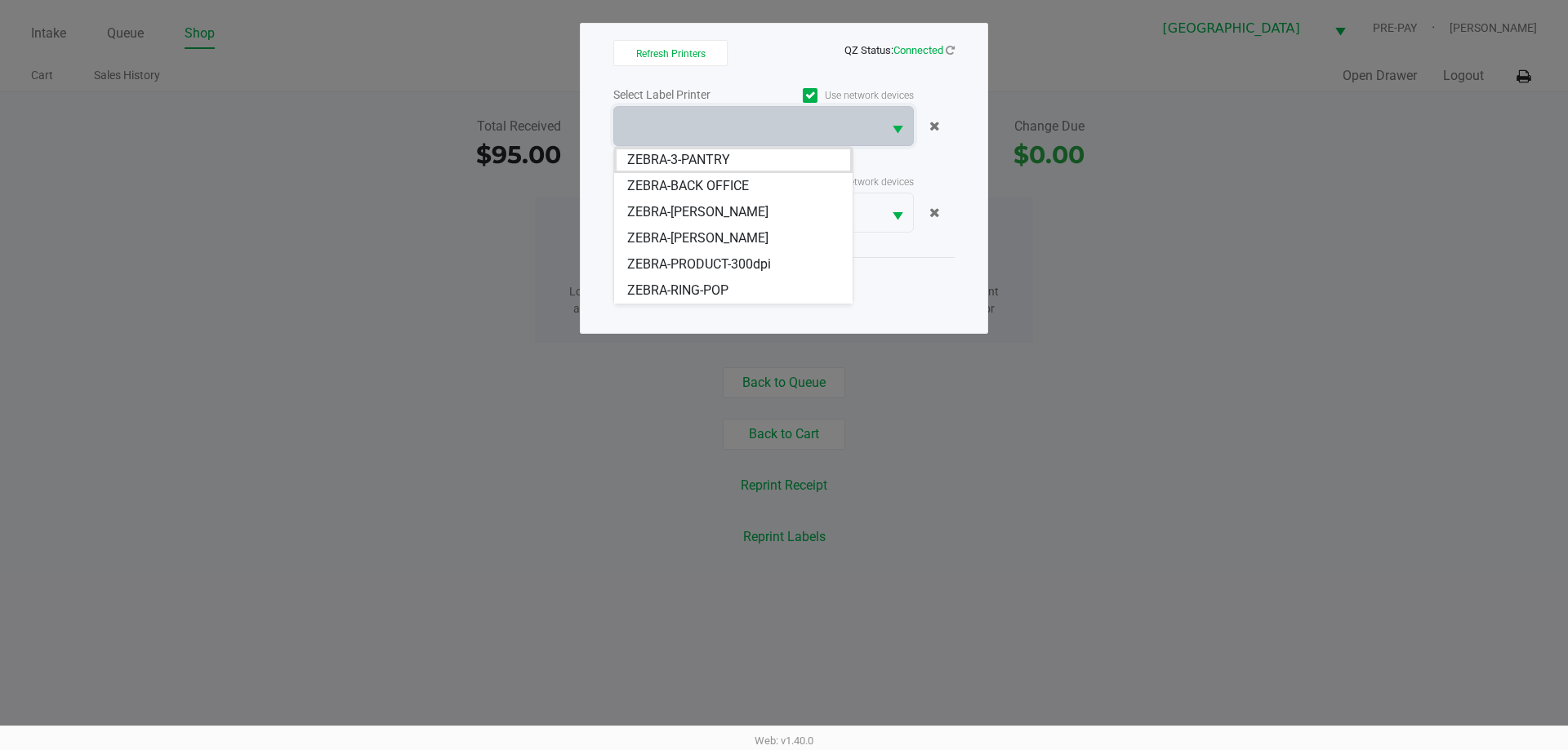
click at [874, 308] on div "Close" at bounding box center [784, 288] width 342 height 60
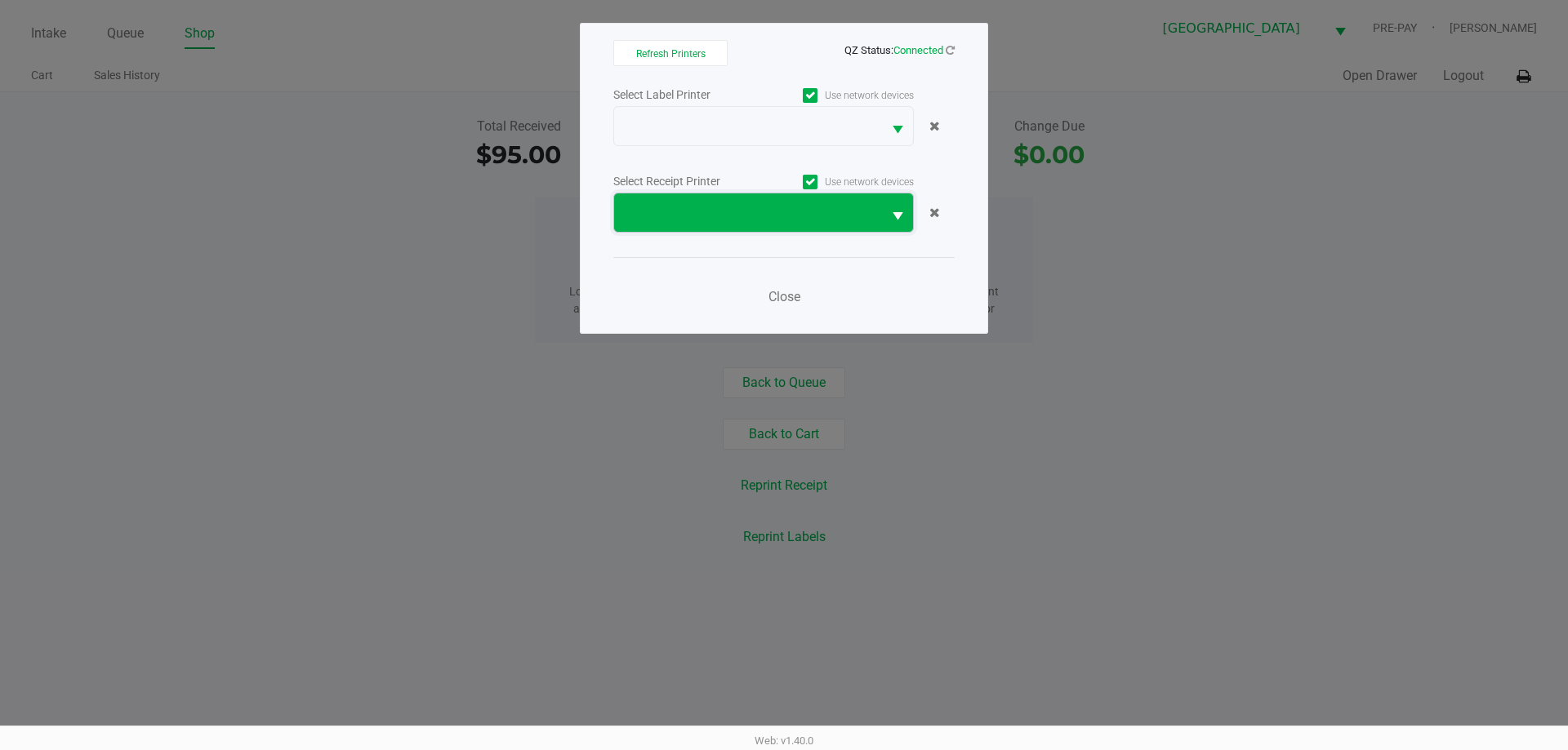
click at [816, 219] on span at bounding box center [748, 213] width 248 height 20
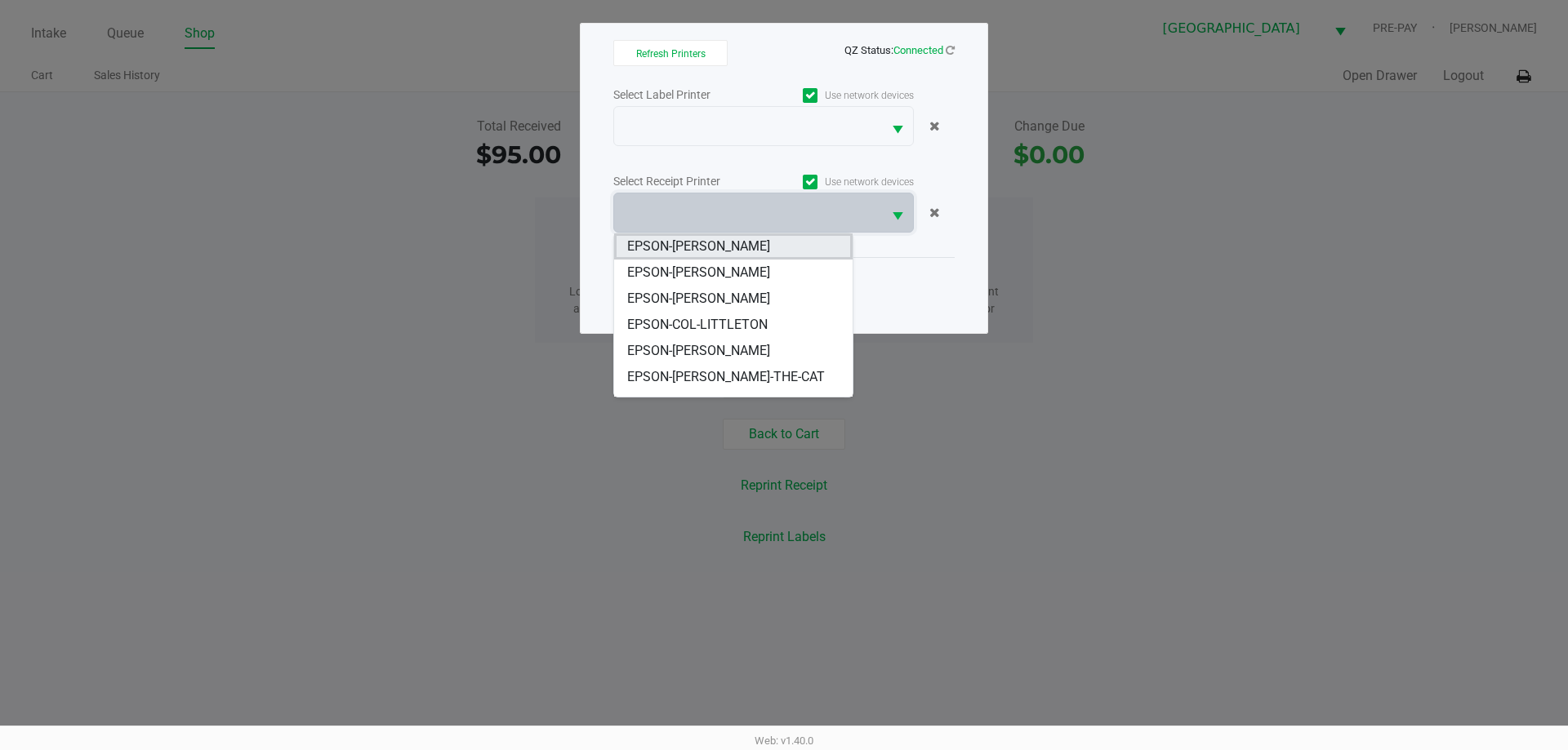
click at [690, 248] on span "EPSON-[PERSON_NAME]" at bounding box center [698, 247] width 143 height 20
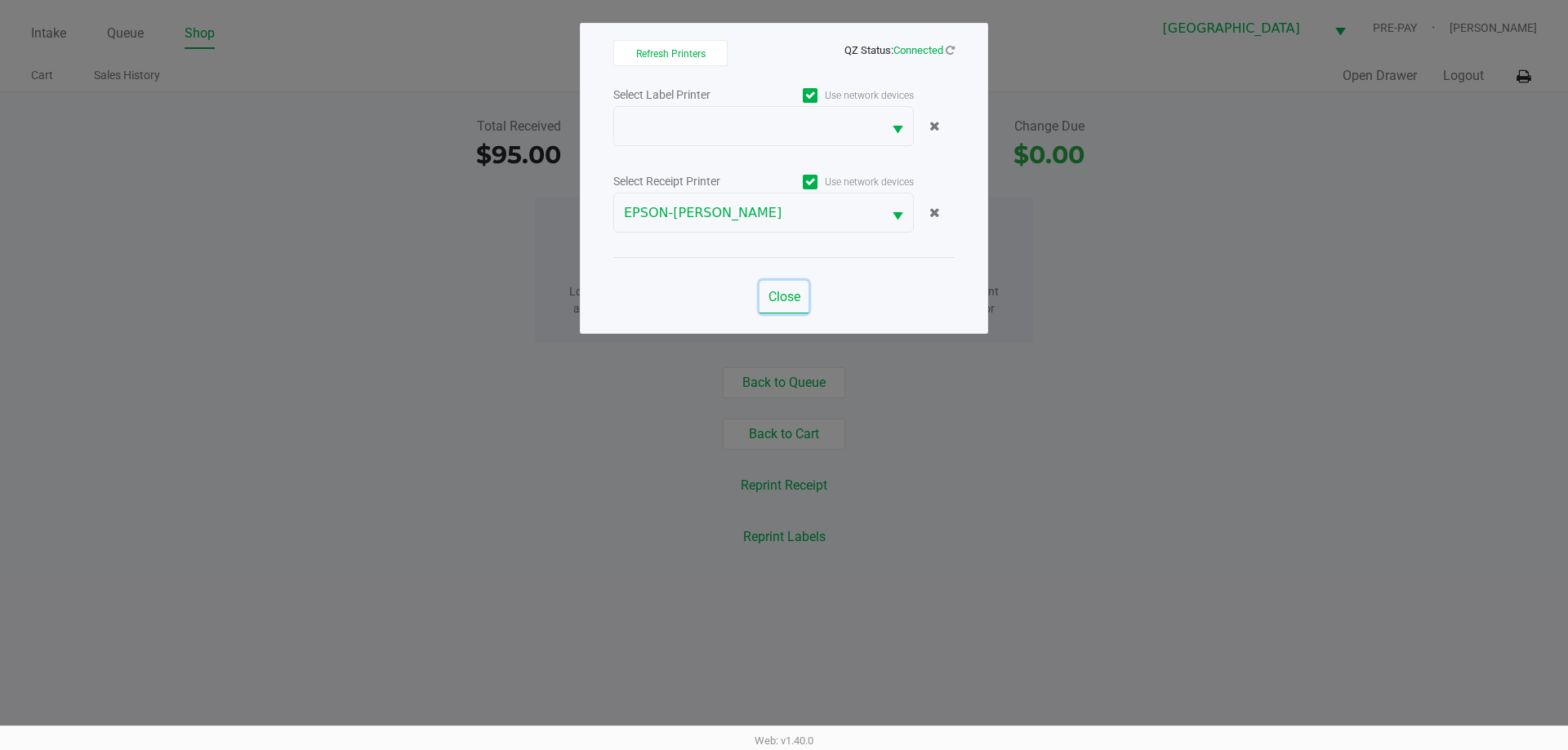
click at [779, 295] on span "Close" at bounding box center [784, 297] width 32 height 16
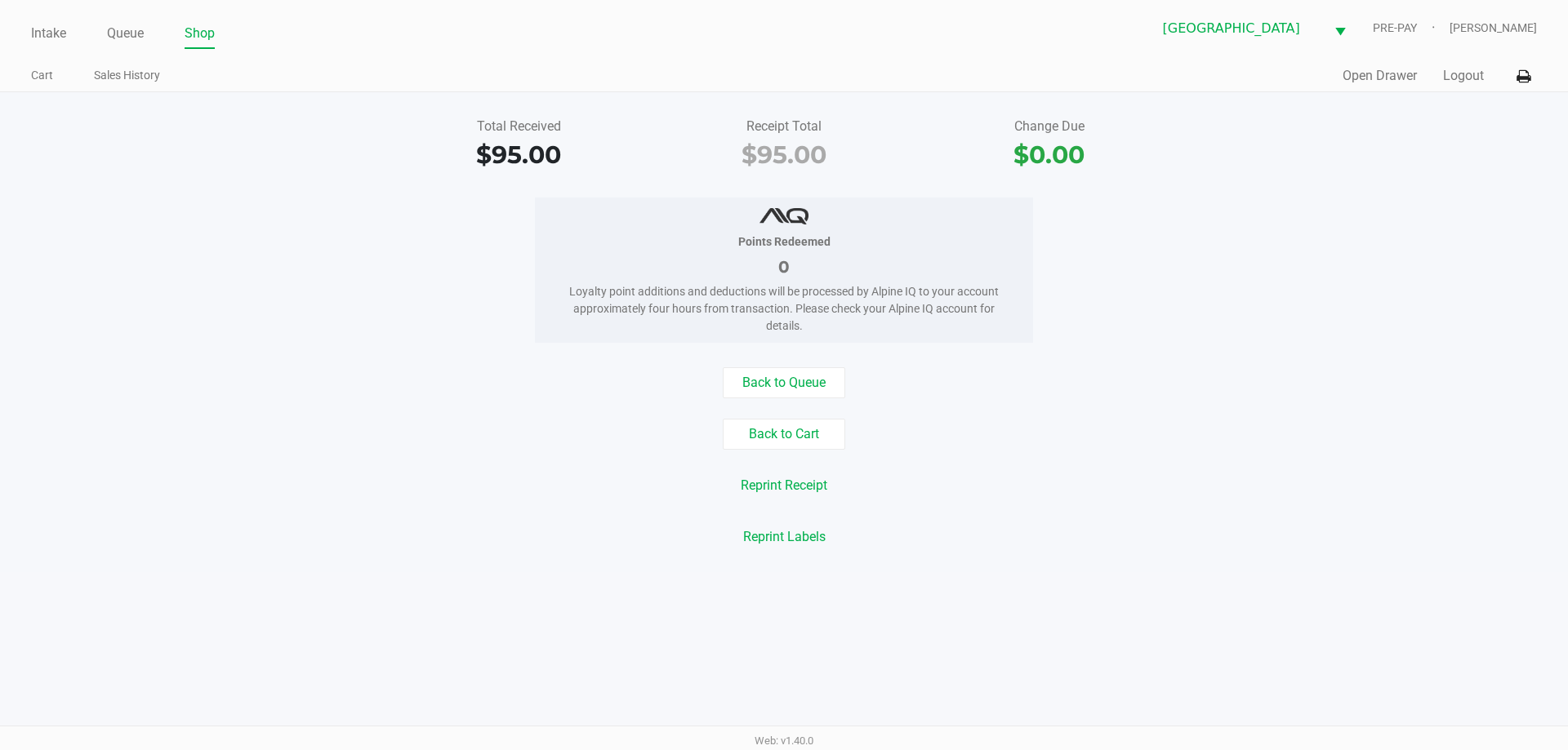
drag, startPoint x: 874, startPoint y: 529, endPoint x: 847, endPoint y: 524, distance: 27.5
click at [873, 531] on div "Back to Queue Back to Cart Reprint Receipt Reprint Labels" at bounding box center [784, 460] width 1592 height 185
click at [783, 492] on button "Reprint Receipt" at bounding box center [784, 485] width 108 height 31
